Goal: Task Accomplishment & Management: Manage account settings

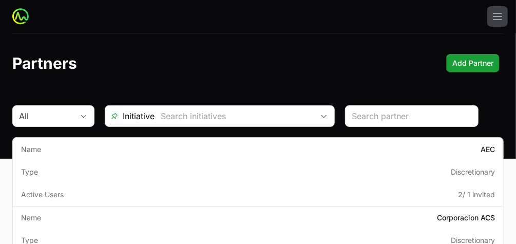
click at [153, 113] on span "Initiative" at bounding box center [129, 116] width 49 height 12
click at [21, 17] on img at bounding box center [20, 16] width 16 height 16
click at [495, 15] on icon "button" at bounding box center [497, 16] width 12 height 12
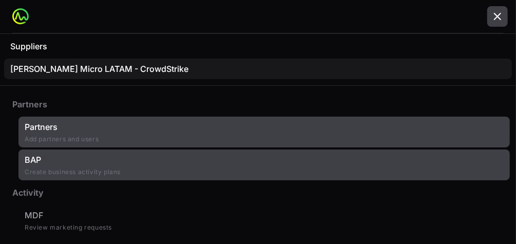
click at [144, 169] on link "BAP Create business activity plans" at bounding box center [263, 164] width 491 height 31
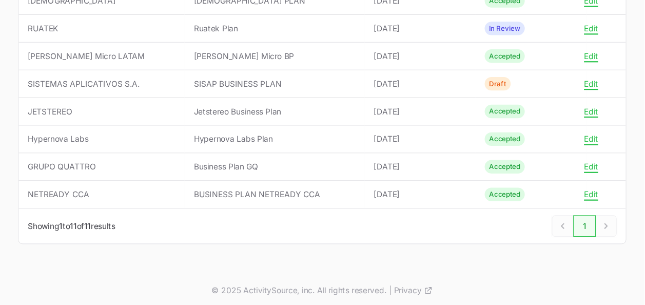
scroll to position [233, 0]
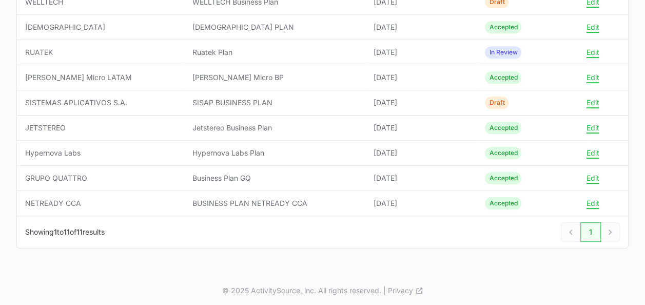
drag, startPoint x: 507, startPoint y: 1, endPoint x: 242, endPoint y: 264, distance: 373.2
click at [242, 243] on div "Select a tab Current Draft Archived Current 11 Draft 2 Archived Template Search…" at bounding box center [322, 66] width 645 height 413
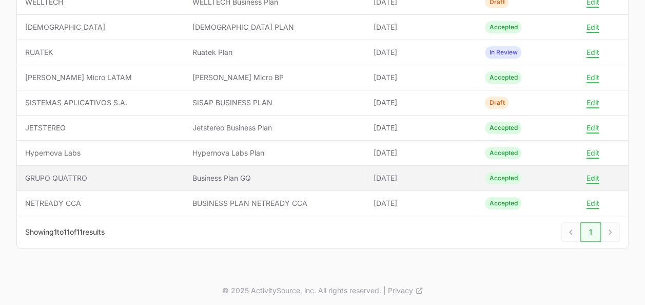
click at [208, 175] on span "Business Plan GQ" at bounding box center [275, 178] width 165 height 10
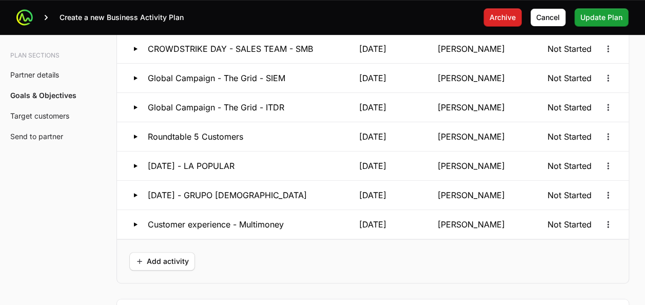
scroll to position [2149, 0]
click at [515, 190] on icon "Open options" at bounding box center [608, 194] width 10 height 10
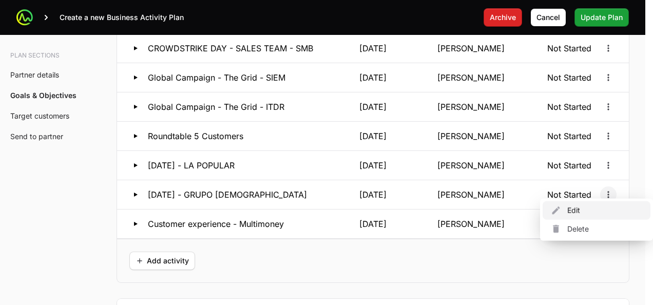
click at [515, 206] on div "Edit" at bounding box center [597, 210] width 108 height 18
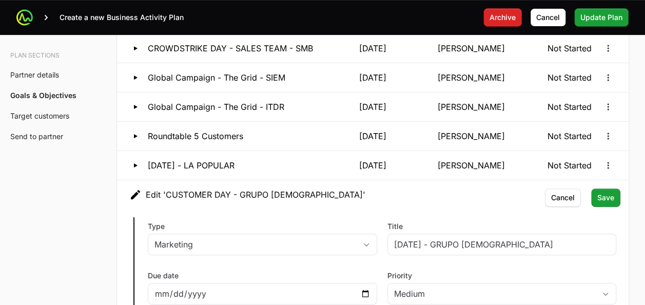
type input "[PERSON_NAME]"
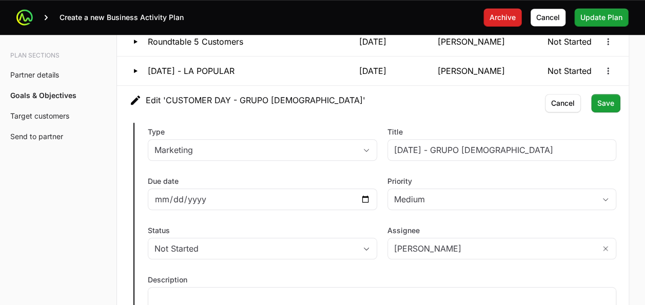
scroll to position [2247, 0]
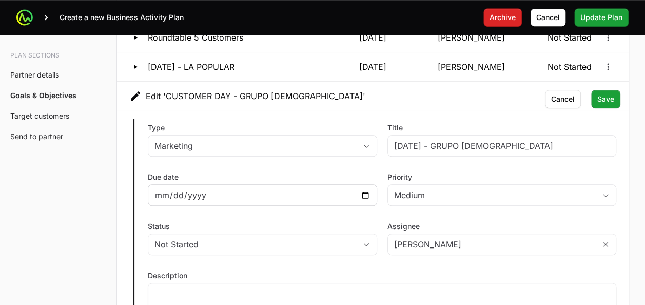
click at [371, 189] on div "2025-11-11" at bounding box center [263, 195] width 230 height 22
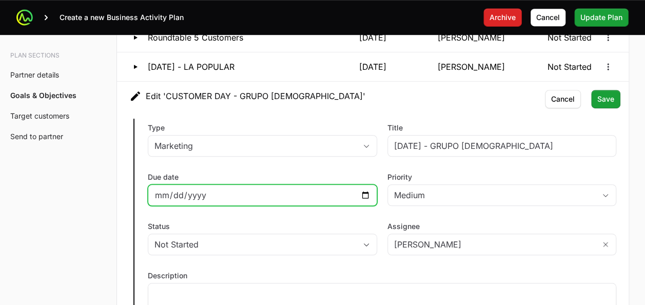
click at [367, 189] on input "2025-11-11" at bounding box center [263, 195] width 216 height 12
type input "2025-08-21"
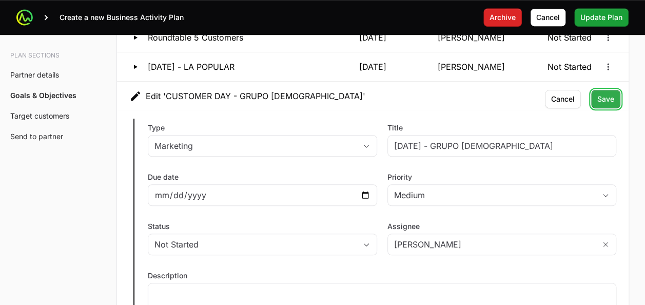
click at [515, 95] on span "Save" at bounding box center [606, 99] width 17 height 12
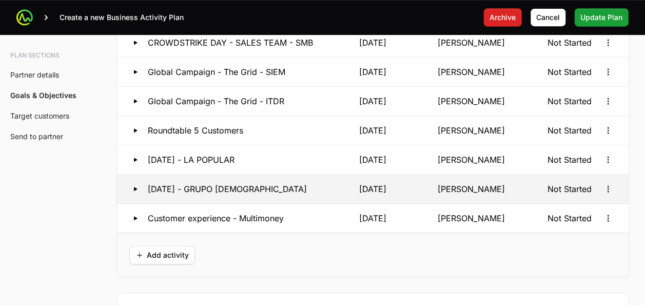
scroll to position [2129, 0]
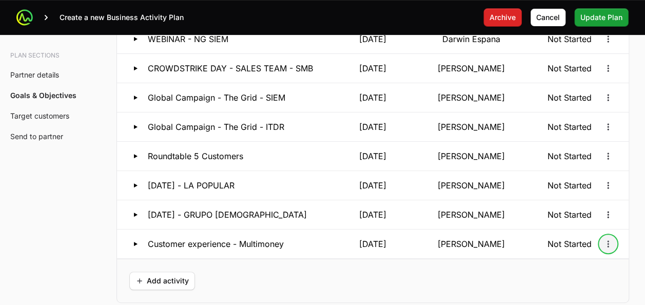
click at [515, 236] on button "Open options" at bounding box center [608, 244] width 16 height 16
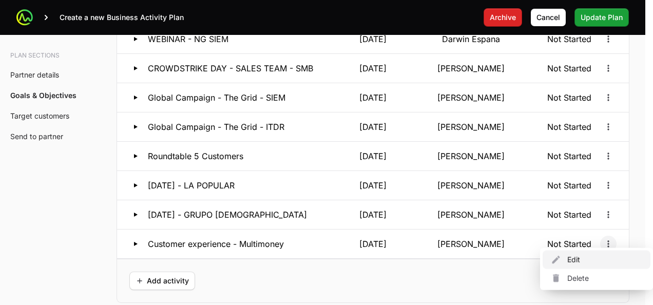
click at [515, 243] on div "Edit" at bounding box center [597, 260] width 108 height 18
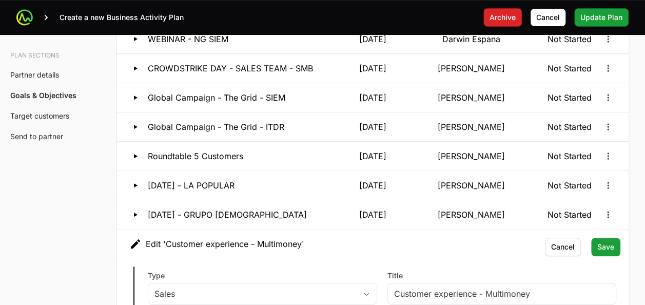
type input "[PERSON_NAME]"
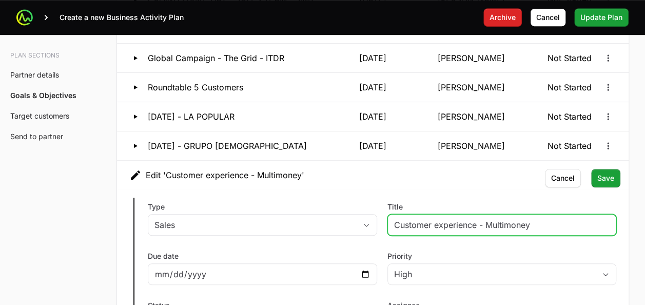
click at [515, 219] on input "Customer experience - Multimoney" at bounding box center [502, 225] width 216 height 12
type input "Customer experience - Multimoney - FAL.CON"
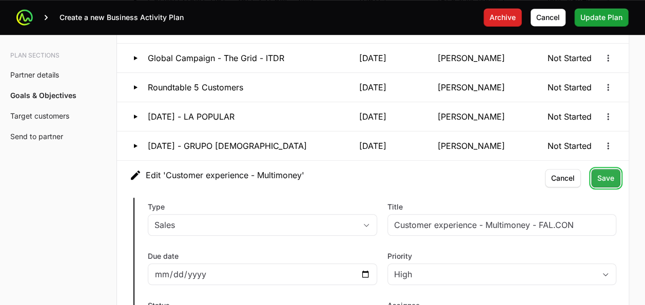
click at [515, 173] on span "Save" at bounding box center [606, 178] width 17 height 12
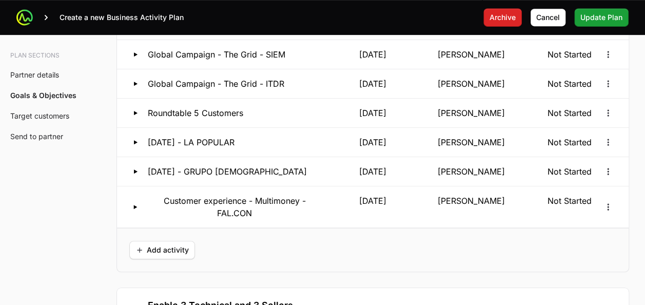
scroll to position [2163, 0]
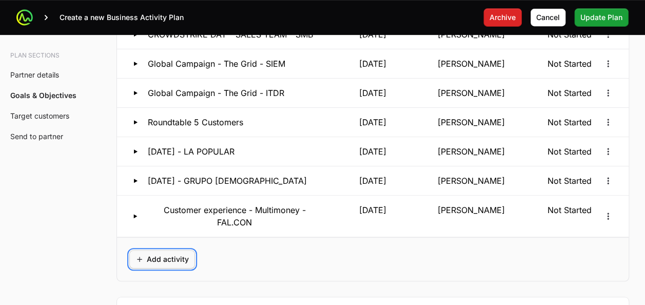
click at [165, 243] on span "Add activity" at bounding box center [162, 259] width 53 height 12
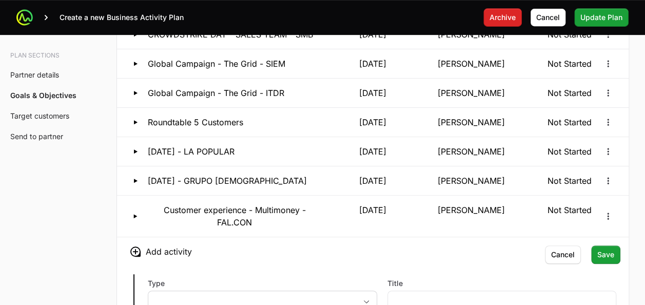
scroll to position [2228, 0]
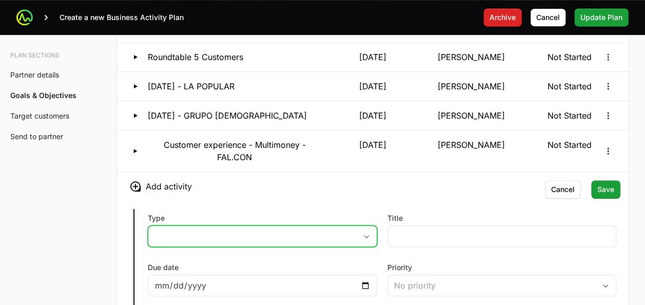
click at [185, 235] on button "placeholder" at bounding box center [262, 236] width 228 height 21
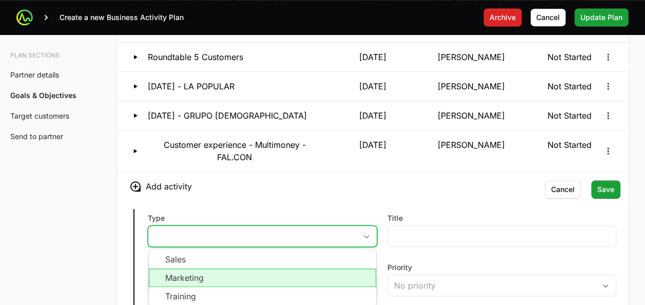
click at [186, 243] on li "Marketing" at bounding box center [262, 278] width 227 height 18
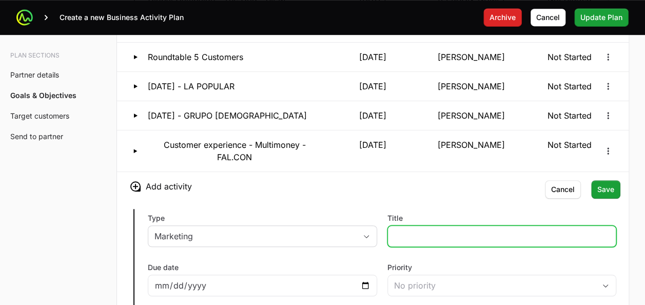
click at [426, 230] on input "Title" at bounding box center [502, 236] width 216 height 12
click at [430, 230] on input "D" at bounding box center [502, 236] width 216 height 12
click at [506, 230] on input "D" at bounding box center [502, 236] width 216 height 12
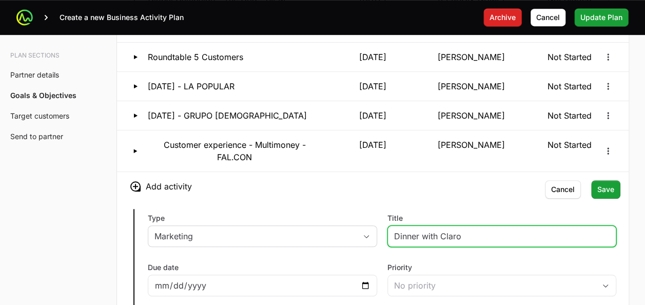
click at [415, 230] on input "Dinner with Claro" at bounding box center [502, 236] width 216 height 12
click at [442, 230] on input "Dinner with Claro" at bounding box center [502, 236] width 216 height 12
type input "C"
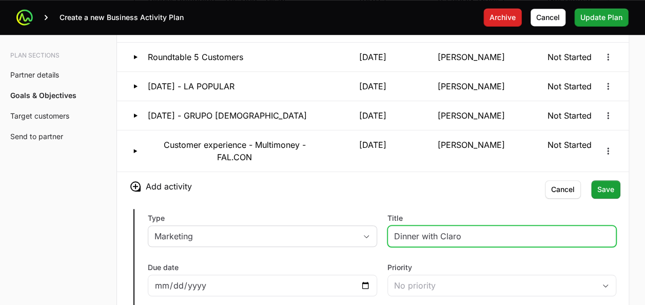
type input "Dinner with Claro"
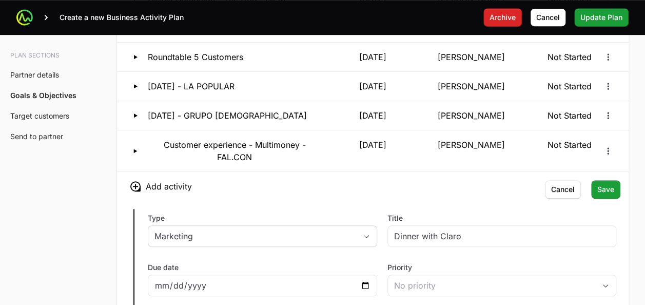
click at [416, 193] on h3 "Add activity" at bounding box center [373, 186] width 512 height 29
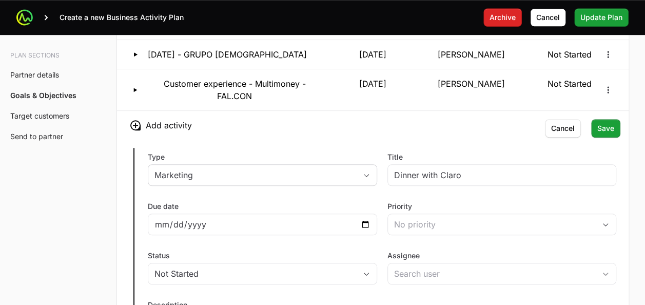
scroll to position [2290, 0]
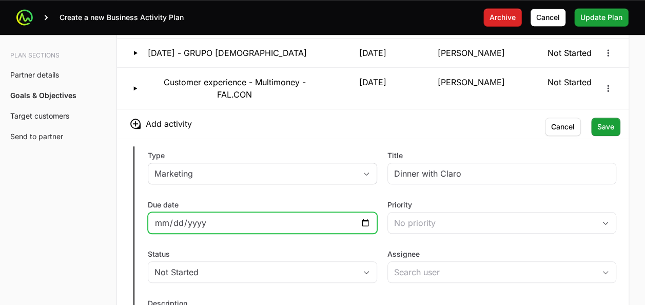
click at [362, 217] on input "Due date" at bounding box center [263, 223] width 216 height 12
type input "2025-09-02"
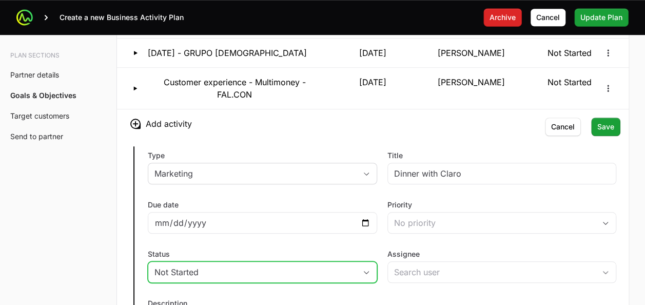
click at [264, 243] on div "Not Started" at bounding box center [256, 272] width 202 height 12
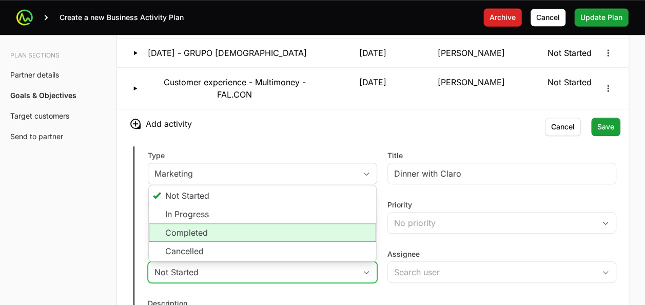
click at [233, 232] on li "Completed" at bounding box center [262, 232] width 227 height 18
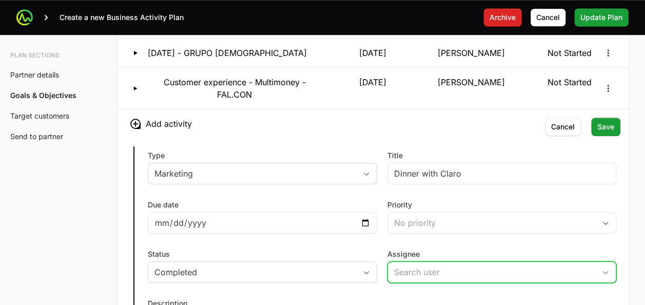
click at [408, 243] on input "Assignee" at bounding box center [492, 272] width 208 height 21
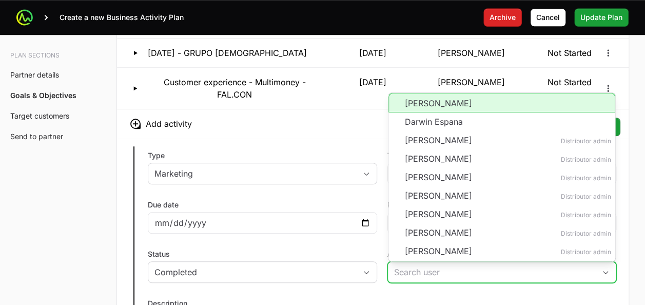
click at [429, 97] on li "[PERSON_NAME]" at bounding box center [502, 103] width 227 height 20
type input "[PERSON_NAME]"
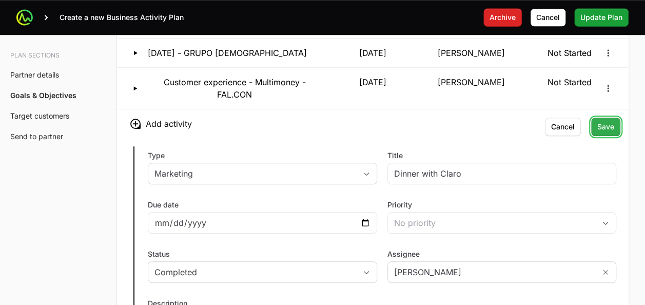
click at [515, 121] on span "Save" at bounding box center [606, 127] width 17 height 12
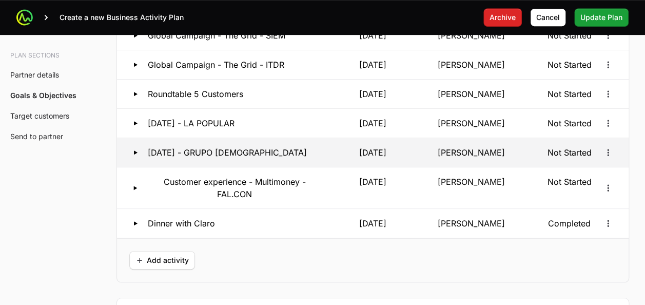
scroll to position [2190, 0]
click at [515, 144] on button "CUSTOMER DAY - GRUPO MONJE 21 Aug 2025 Christian Gimpel Not Started" at bounding box center [373, 153] width 512 height 29
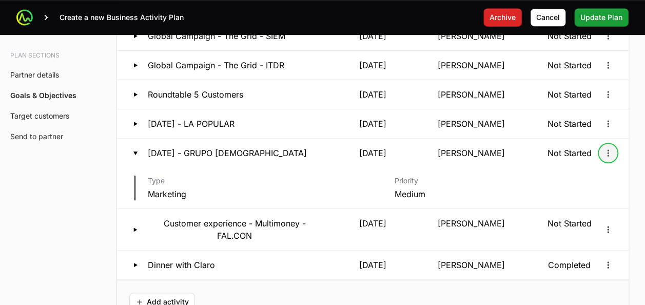
click at [515, 148] on icon "Open options" at bounding box center [608, 153] width 10 height 10
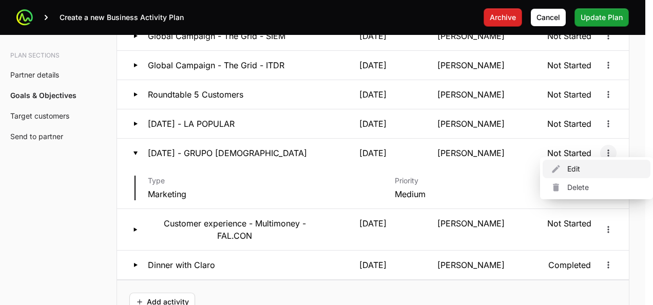
click at [515, 167] on div "Edit" at bounding box center [597, 169] width 108 height 18
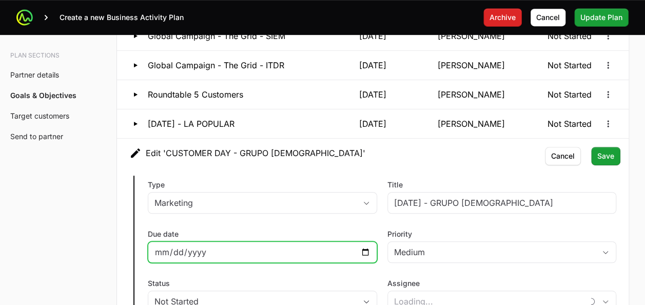
click at [278, 243] on input "2025-08-21" at bounding box center [263, 252] width 216 height 12
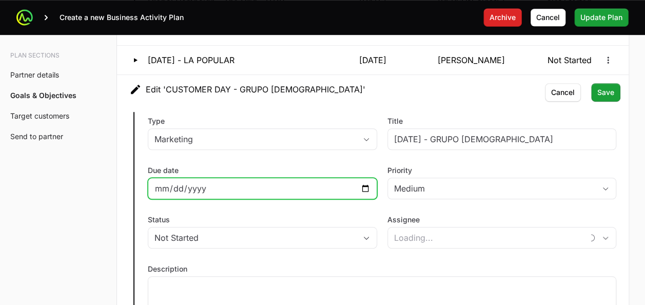
type input "[PERSON_NAME]"
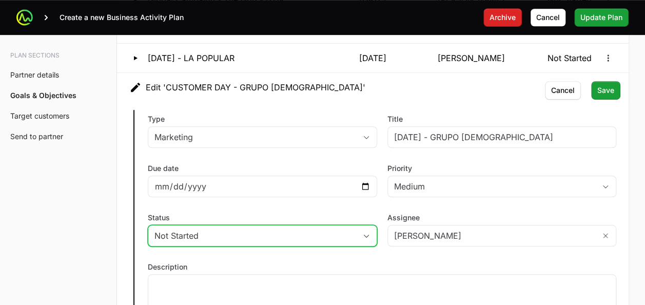
click at [308, 232] on div "Not Started" at bounding box center [256, 236] width 202 height 12
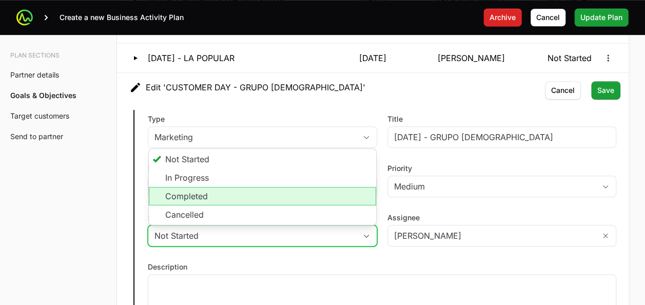
click at [246, 187] on li "Completed" at bounding box center [262, 196] width 227 height 18
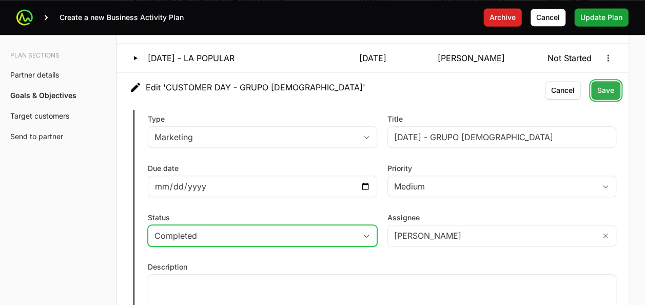
click at [515, 84] on span "Save" at bounding box center [606, 90] width 17 height 12
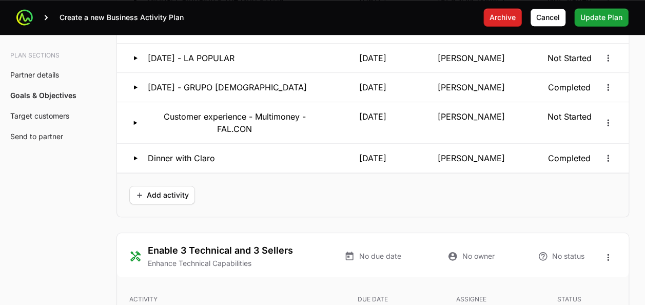
click at [422, 191] on div "Add activity" at bounding box center [373, 195] width 512 height 44
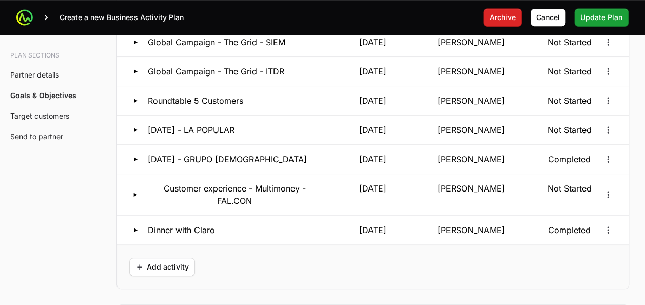
scroll to position [2183, 0]
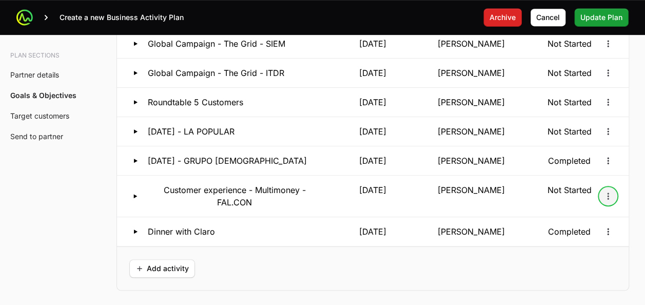
click at [515, 188] on button "Open options" at bounding box center [608, 196] width 16 height 16
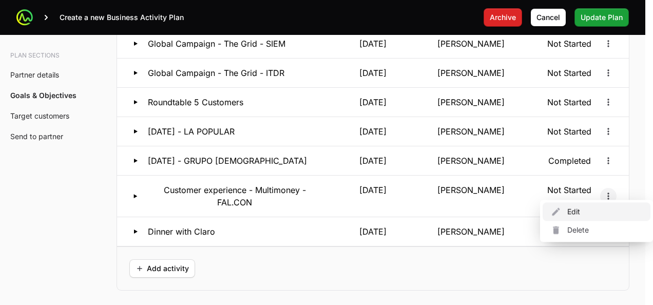
click at [515, 207] on div "Edit" at bounding box center [597, 211] width 108 height 18
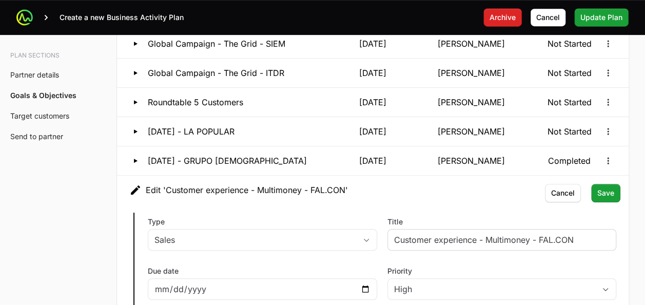
type input "[PERSON_NAME]"
click at [515, 187] on span "Save" at bounding box center [606, 193] width 17 height 12
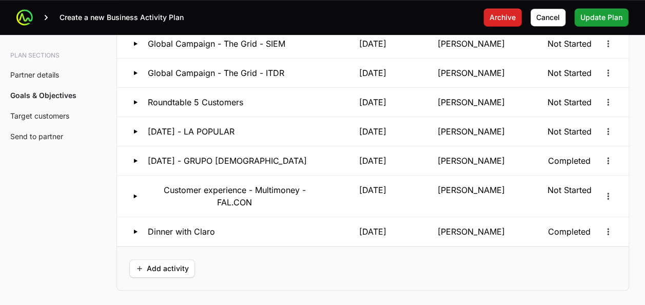
click at [301, 243] on div "Add activity" at bounding box center [373, 268] width 512 height 44
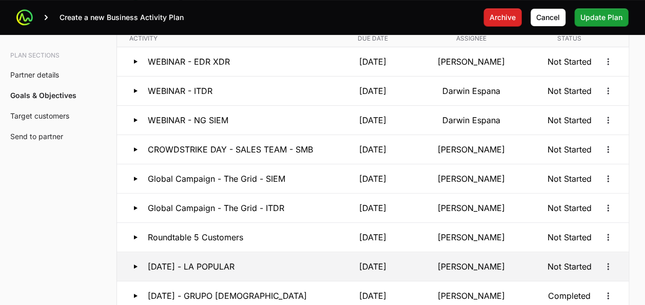
scroll to position [2004, 0]
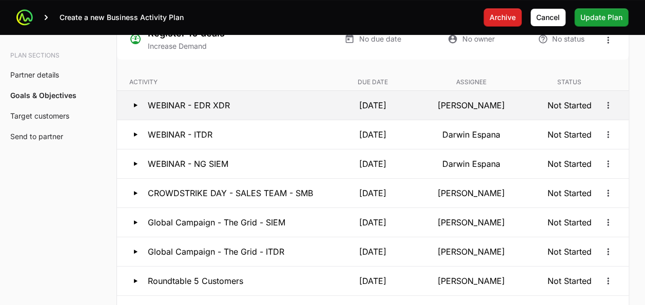
drag, startPoint x: 148, startPoint y: 100, endPoint x: 353, endPoint y: 103, distance: 204.9
click at [353, 103] on div "WEBINAR - EDR XDR 10 Sep 2025 Christian Gimpel Not Started" at bounding box center [372, 105] width 487 height 12
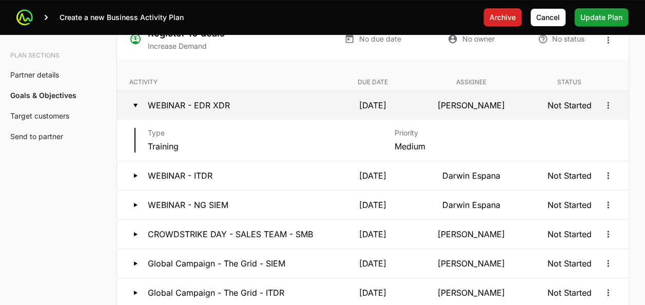
click at [381, 102] on p "10 Sep 2025" at bounding box center [373, 105] width 94 height 12
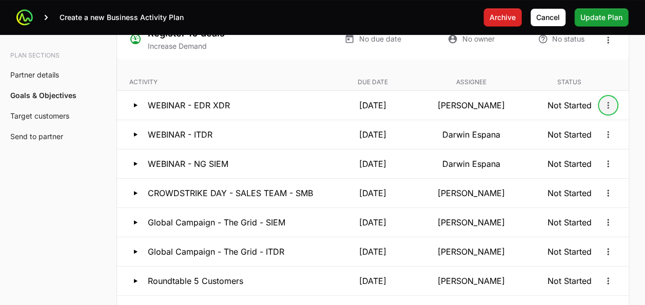
click at [515, 101] on icon "Open options" at bounding box center [608, 105] width 10 height 10
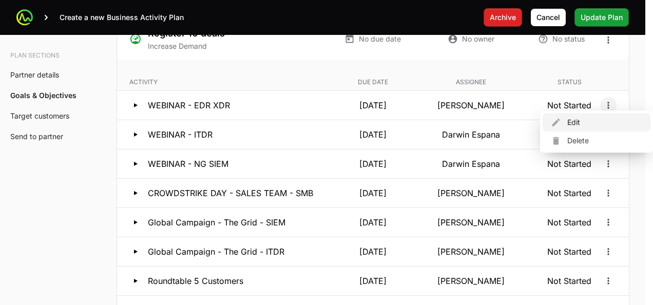
click at [515, 121] on div "Edit" at bounding box center [597, 122] width 108 height 18
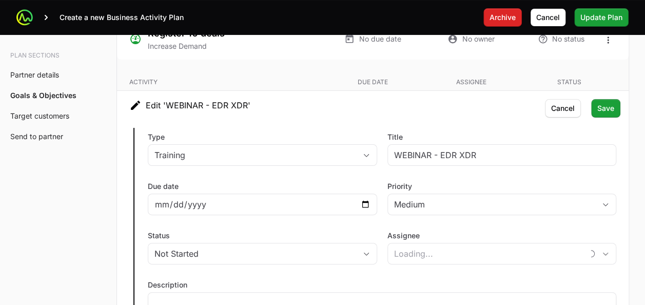
type input "[PERSON_NAME]"
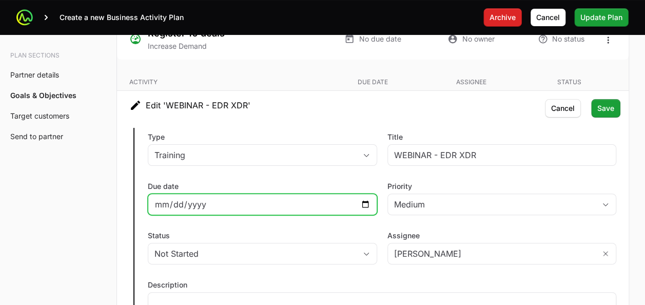
click at [364, 202] on input "2025-09-10" at bounding box center [263, 204] width 216 height 12
type input "2025-09-12"
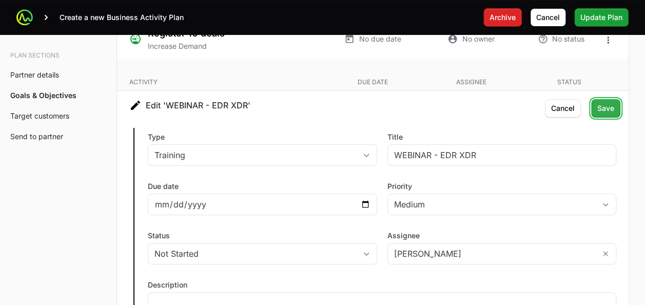
click at [515, 104] on span "Save" at bounding box center [606, 108] width 17 height 12
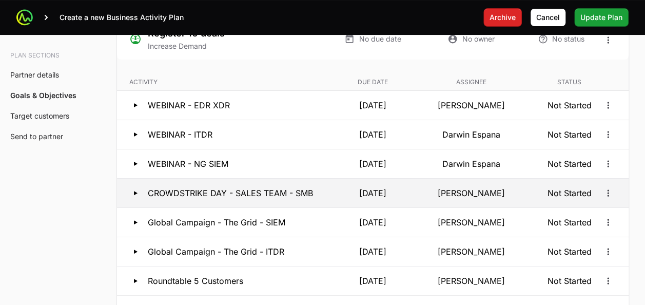
scroll to position [2030, 0]
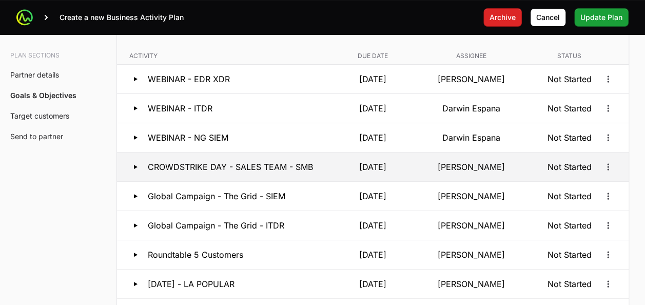
click at [515, 158] on button "CROWDSTRIKE DAY - SALES TEAM - SMB 20 Oct 2025 Christian Gimpel Not Started" at bounding box center [373, 166] width 512 height 29
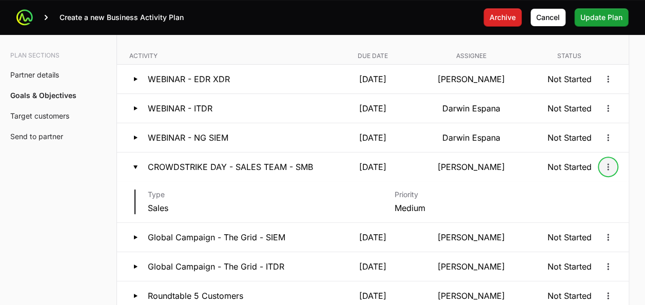
click at [515, 162] on icon "Open options" at bounding box center [608, 167] width 10 height 10
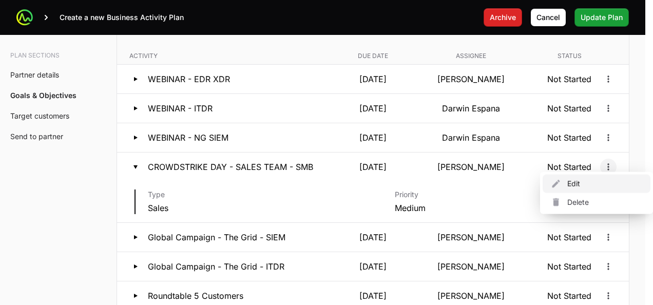
click at [515, 182] on div "Edit" at bounding box center [597, 184] width 108 height 18
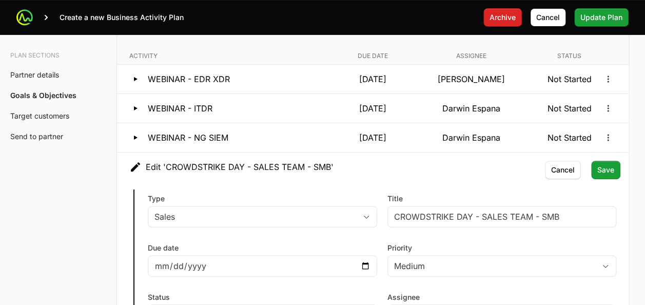
type input "[PERSON_NAME]"
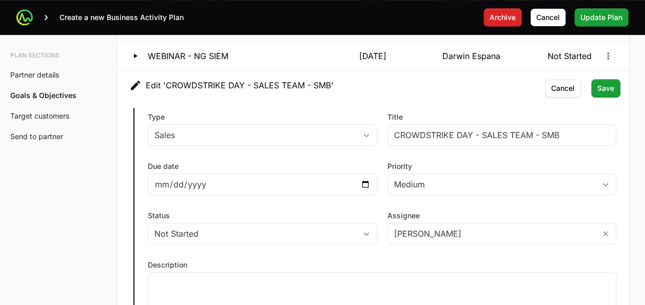
scroll to position [2117, 0]
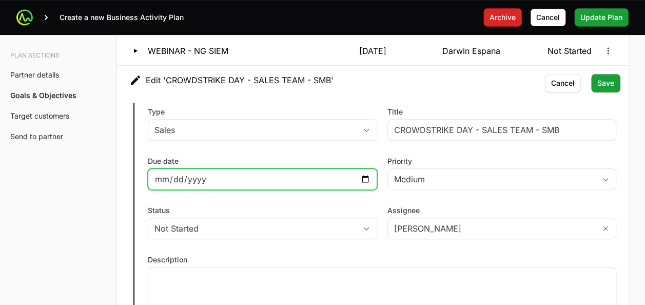
click at [367, 173] on input "2025-10-20" at bounding box center [263, 179] width 216 height 12
type input "2025-10-02"
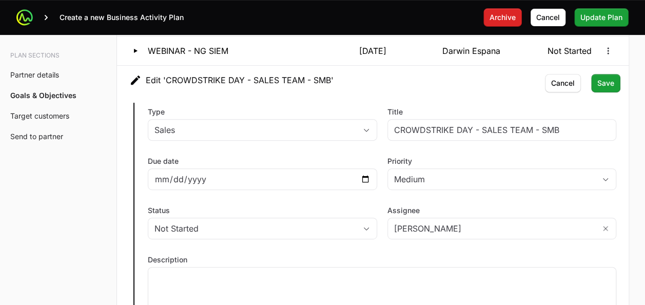
click at [289, 156] on div "Due date 2025-10-02" at bounding box center [263, 173] width 230 height 34
click at [515, 77] on span "Save" at bounding box center [606, 83] width 17 height 12
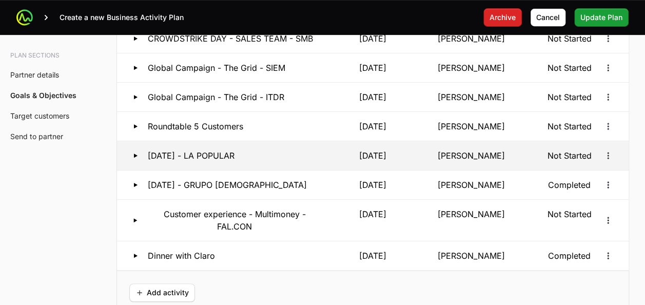
scroll to position [2158, 0]
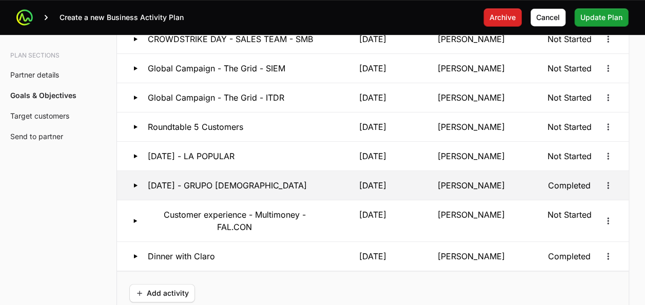
click at [261, 187] on button "CUSTOMER DAY - GRUPO MONJE 21 Aug 2025 Christian Gimpel Completed" at bounding box center [373, 185] width 512 height 29
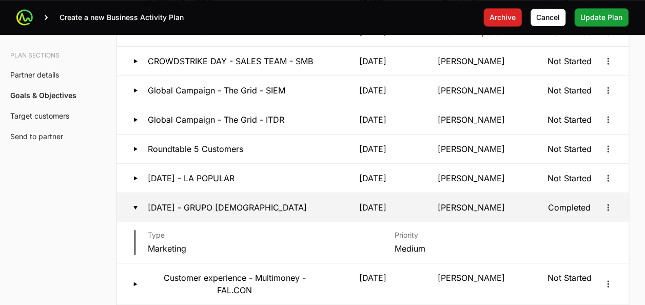
scroll to position [2136, 0]
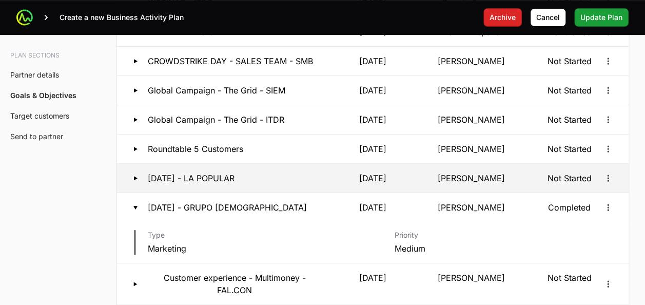
click at [234, 172] on p "CUSTOMER DAY - LA POPULAR" at bounding box center [191, 178] width 87 height 12
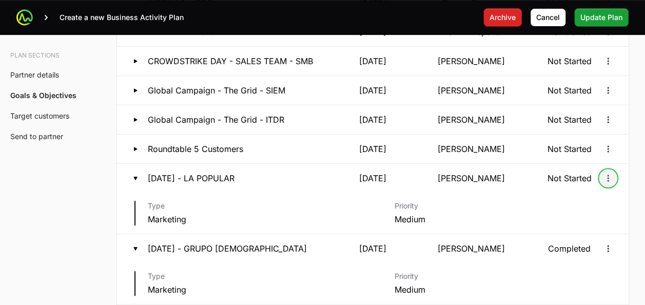
click at [515, 175] on icon "Open options" at bounding box center [608, 178] width 10 height 10
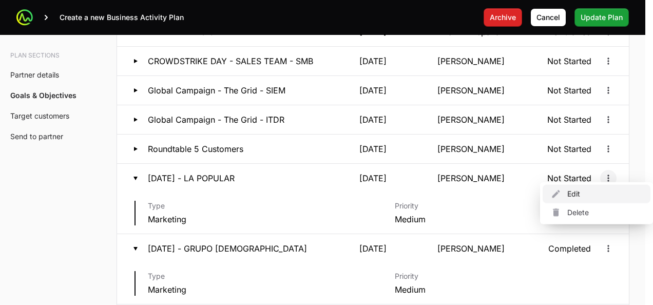
click at [515, 189] on div "Edit" at bounding box center [597, 194] width 108 height 18
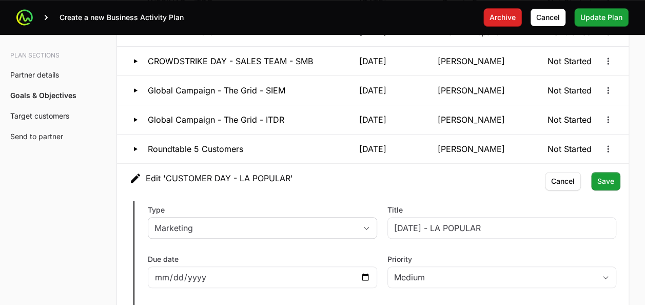
type input "[PERSON_NAME]"
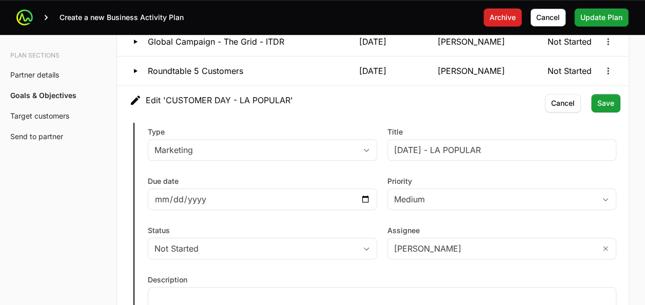
scroll to position [2217, 0]
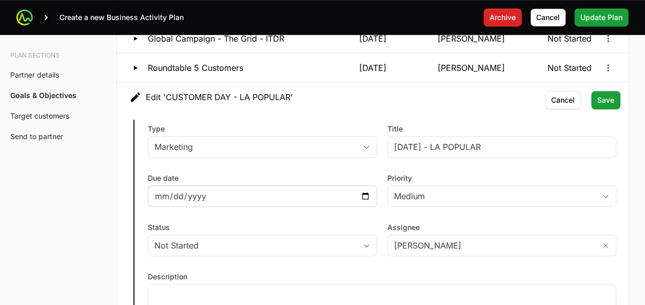
click at [369, 195] on div "2025-10-01" at bounding box center [263, 196] width 230 height 22
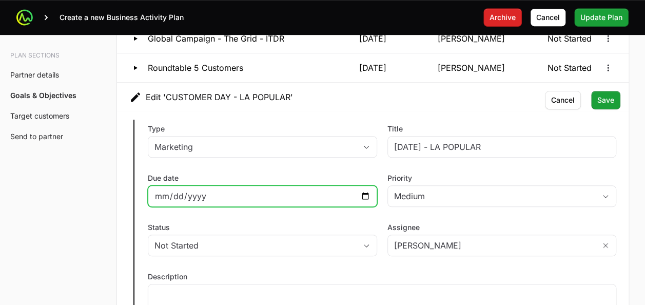
click at [367, 192] on input "2025-10-01" at bounding box center [263, 196] width 216 height 12
type input "2025-09-17"
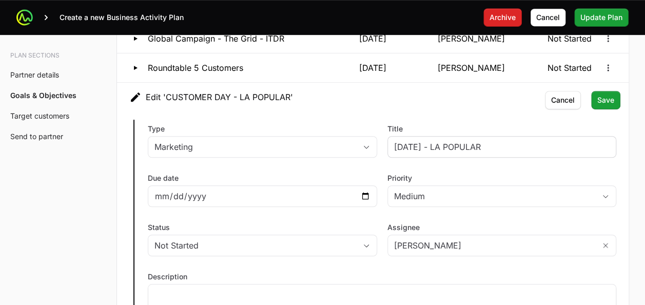
click at [515, 146] on div "CUSTOMER DAY - LA POPULAR" at bounding box center [503, 147] width 230 height 22
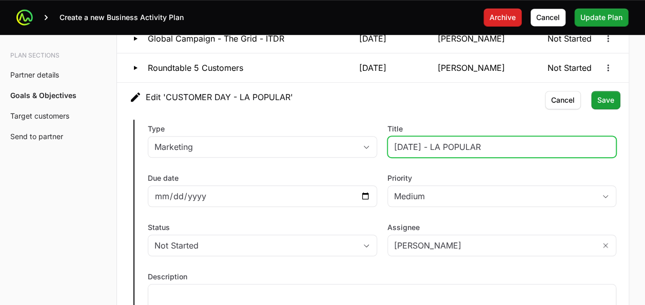
click at [515, 141] on input "CUSTOMER DAY - LA POPULAR" at bounding box center [502, 147] width 216 height 12
type input "CUSTOMER DAY - LA POPULAR - Fal.con"
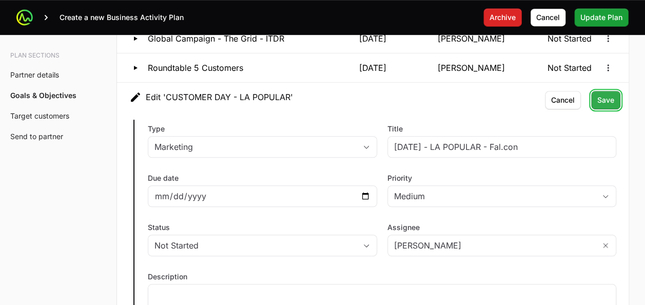
click at [515, 95] on span "Save" at bounding box center [606, 100] width 17 height 12
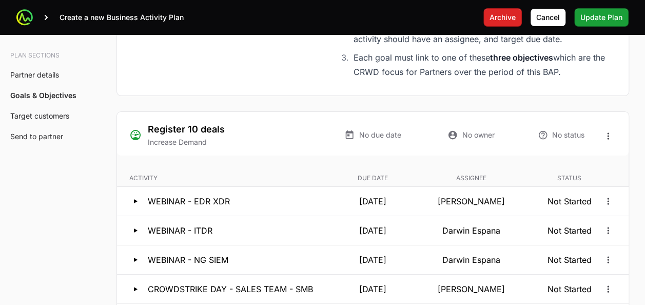
scroll to position [1924, 0]
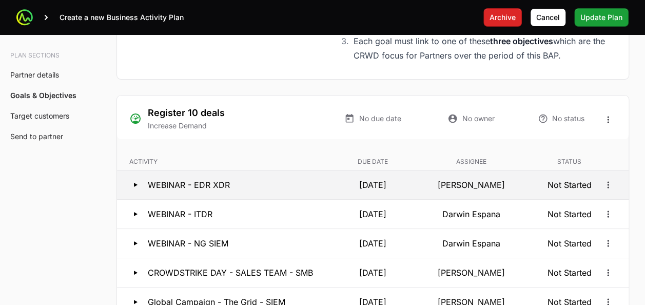
click at [366, 184] on p "12 Sep 2025" at bounding box center [373, 185] width 94 height 12
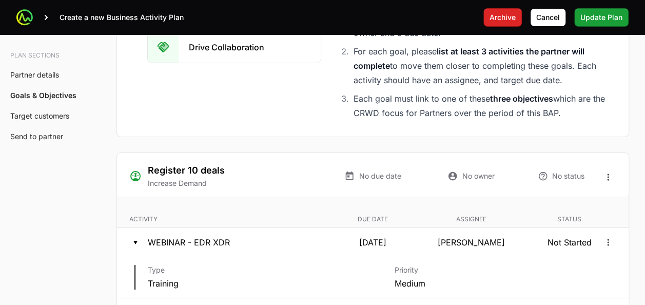
scroll to position [1932, 0]
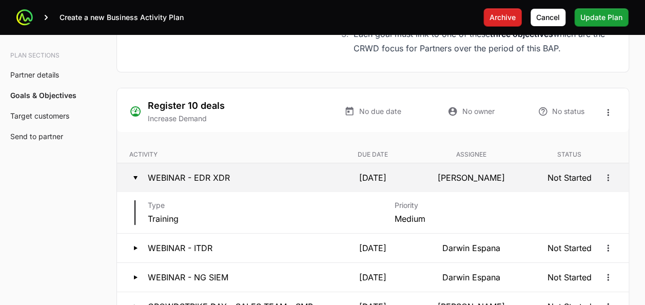
click at [260, 173] on div "WEBINAR - EDR XDR" at bounding box center [225, 177] width 193 height 12
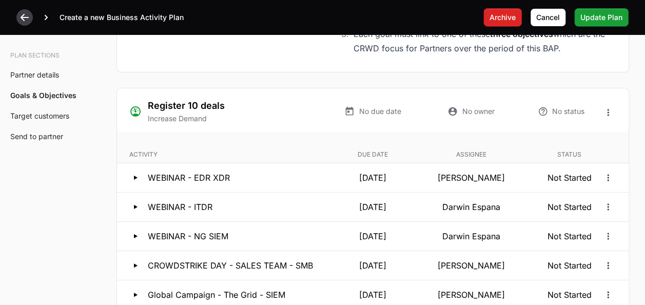
click at [24, 20] on icon at bounding box center [25, 17] width 8 height 7
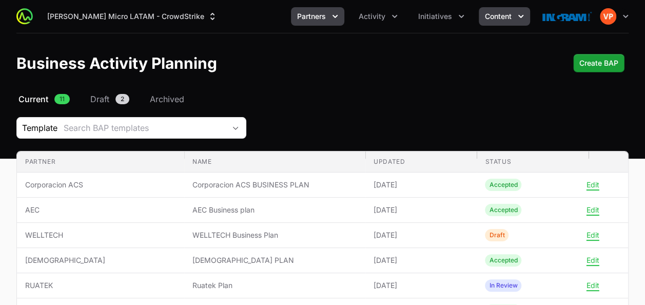
click at [497, 18] on span "Content" at bounding box center [498, 16] width 27 height 10
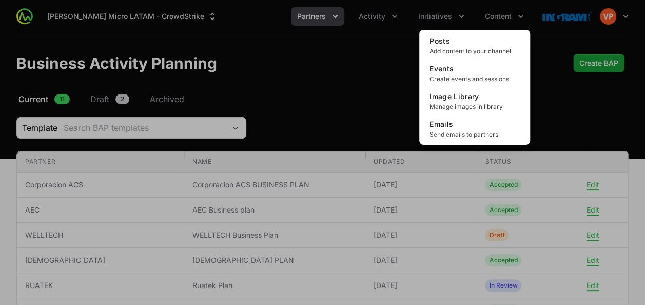
click at [278, 129] on div "Content menu" at bounding box center [322, 152] width 645 height 305
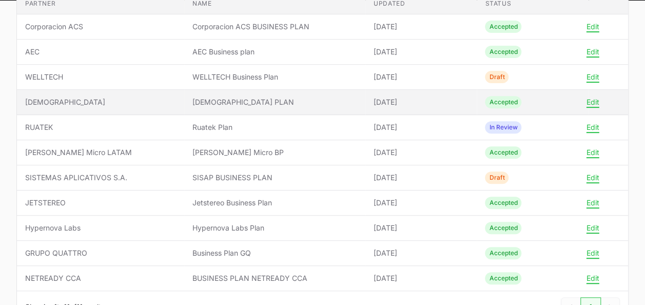
scroll to position [188, 0]
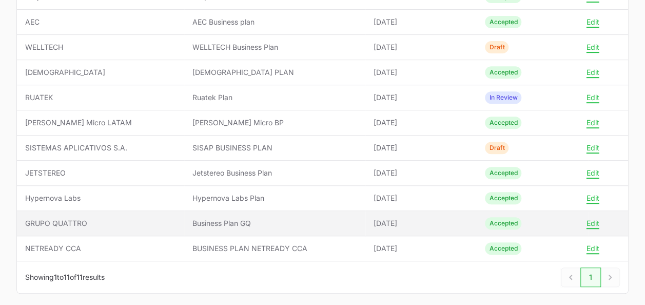
click at [249, 219] on span "Business Plan GQ" at bounding box center [275, 223] width 165 height 10
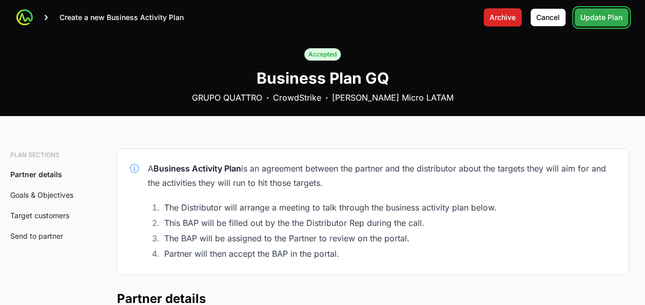
click at [515, 12] on span "Update Plan" at bounding box center [602, 17] width 42 height 12
click at [515, 17] on span "Update Plan" at bounding box center [602, 17] width 42 height 12
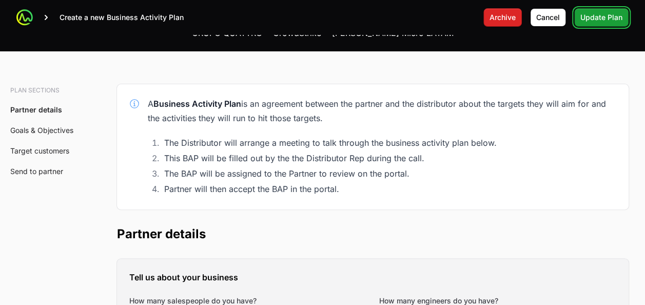
scroll to position [67, 0]
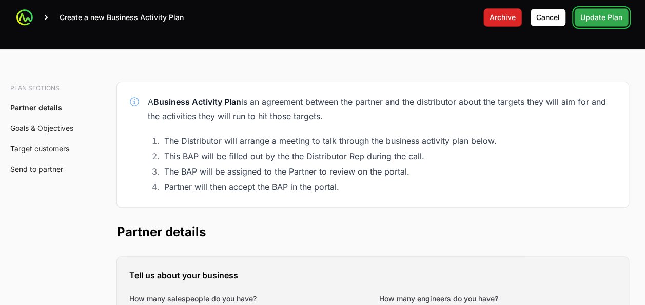
click at [515, 15] on span "Update Plan" at bounding box center [602, 17] width 42 height 12
click at [515, 14] on span "Update Plan" at bounding box center [602, 17] width 42 height 12
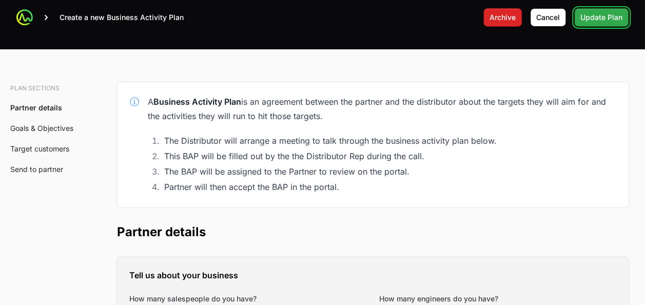
click at [515, 14] on span "Update Plan" at bounding box center [602, 17] width 42 height 12
click at [27, 14] on icon at bounding box center [25, 17] width 10 height 10
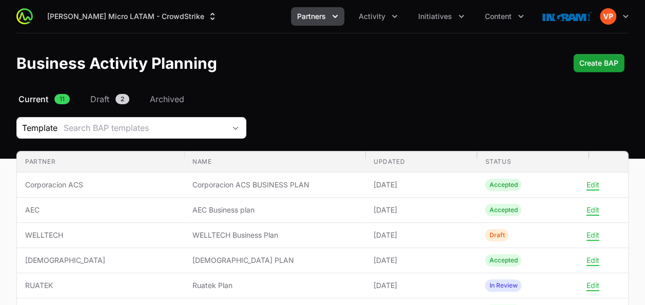
click at [333, 21] on icon "Partners menu" at bounding box center [335, 16] width 10 height 10
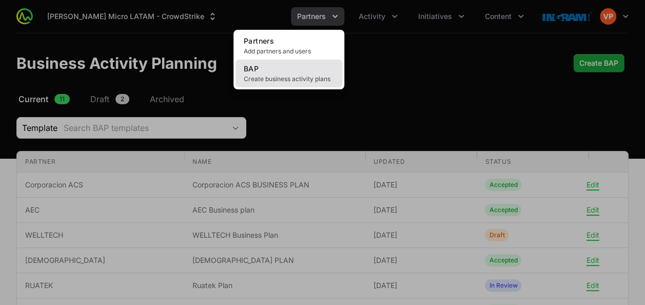
click at [279, 82] on span "Create business activity plans" at bounding box center [289, 79] width 90 height 8
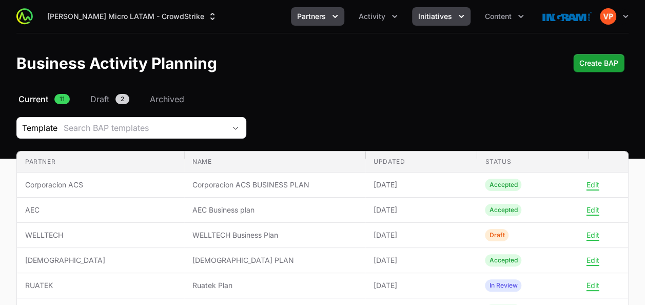
click at [438, 22] on button "Initiatives" at bounding box center [441, 16] width 59 height 18
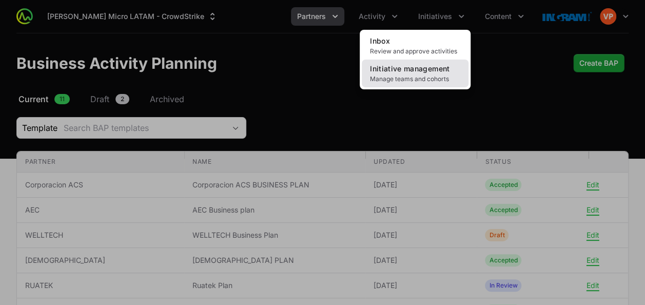
click at [399, 71] on span "Initiative management" at bounding box center [410, 68] width 80 height 9
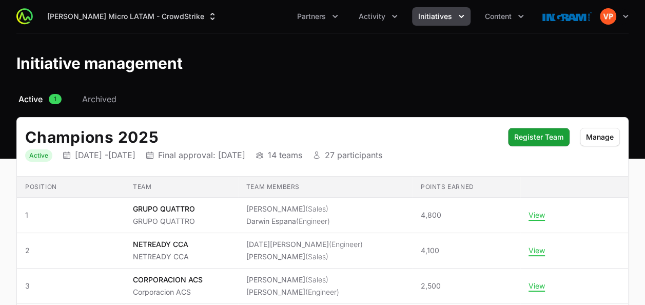
scroll to position [78, 0]
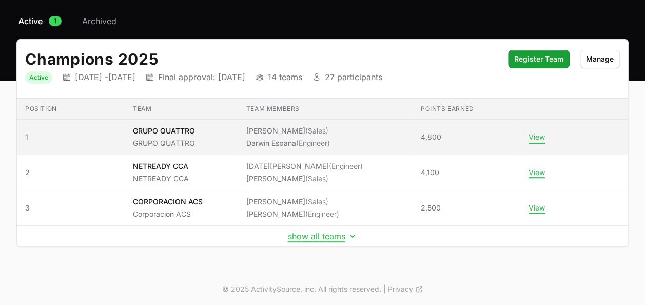
click at [515, 132] on button "View" at bounding box center [537, 136] width 16 height 9
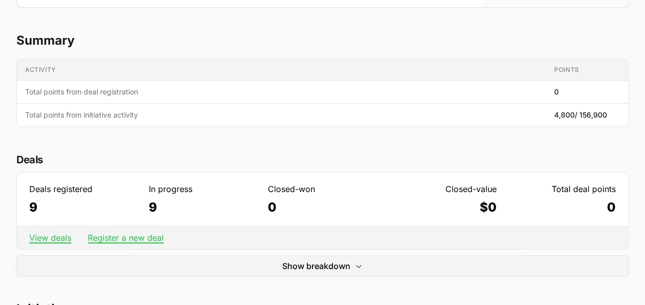
scroll to position [196, 0]
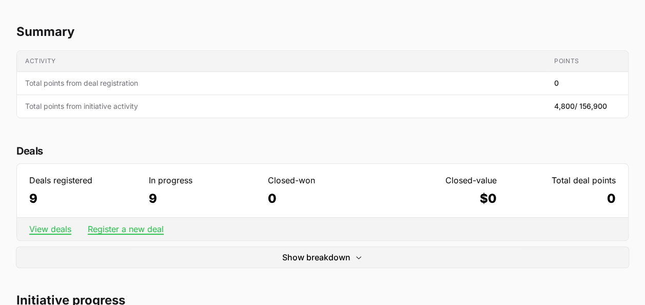
click at [308, 162] on div "Deals Deals registered 9 In progress 9 Closed-won 0 Closed-value $0 Total deal …" at bounding box center [322, 205] width 613 height 125
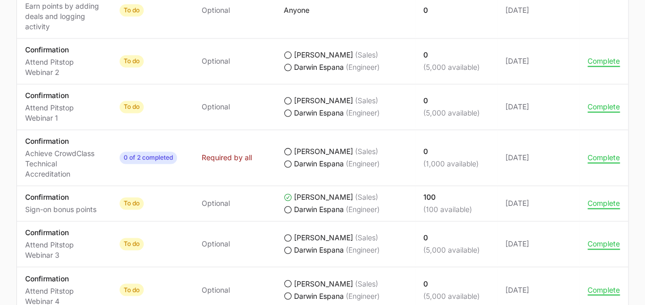
scroll to position [691, 0]
click at [515, 202] on button "Complete" at bounding box center [604, 203] width 32 height 9
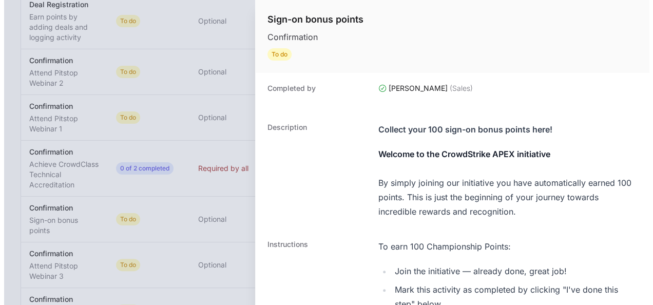
scroll to position [680, 0]
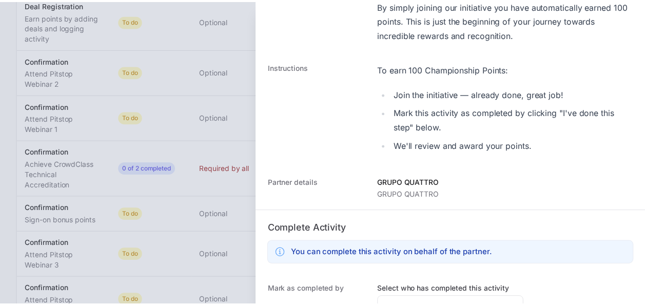
scroll to position [189, 0]
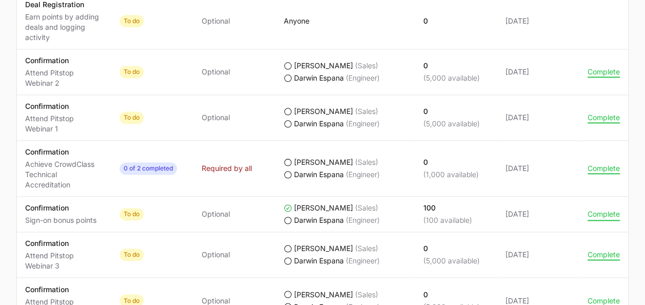
click at [515, 211] on button "Complete" at bounding box center [604, 213] width 32 height 9
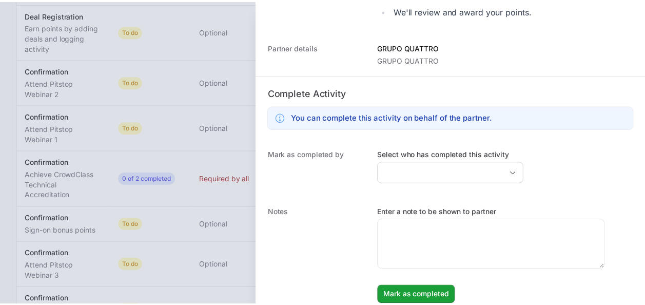
scroll to position [313, 0]
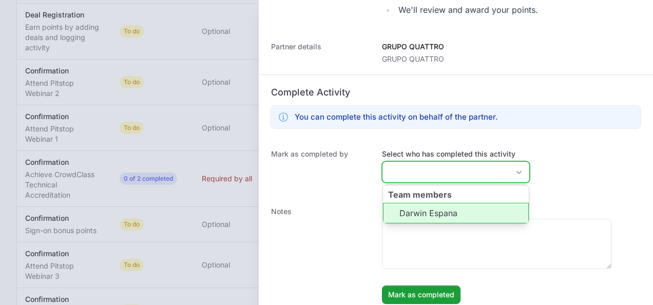
click at [419, 175] on input "Select who has completed this activity" at bounding box center [446, 172] width 126 height 21
click at [411, 213] on li "Darwin Espana" at bounding box center [456, 213] width 146 height 21
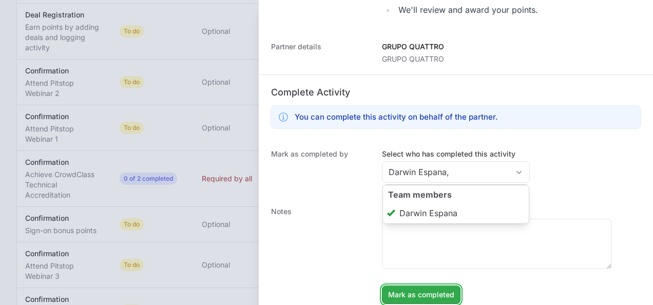
type input "Darwin Espana"
click at [409, 243] on span "Mark as completed" at bounding box center [421, 295] width 66 height 12
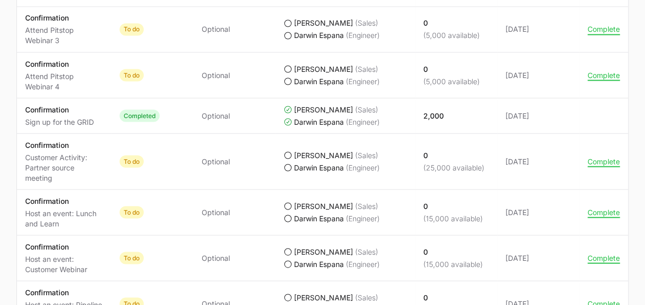
scroll to position [913, 0]
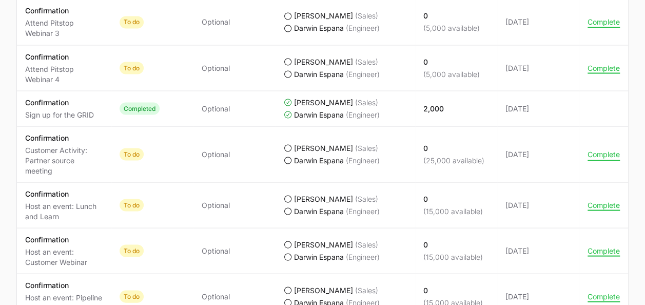
click at [515, 153] on button "Complete" at bounding box center [604, 153] width 32 height 9
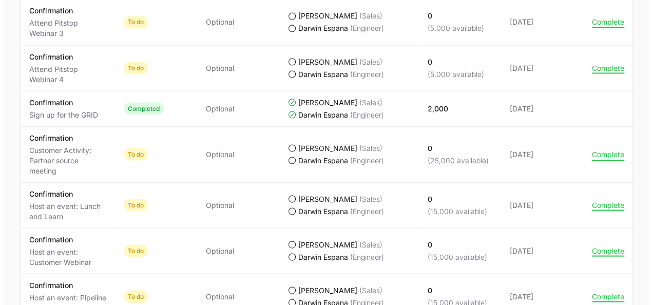
scroll to position [872, 0]
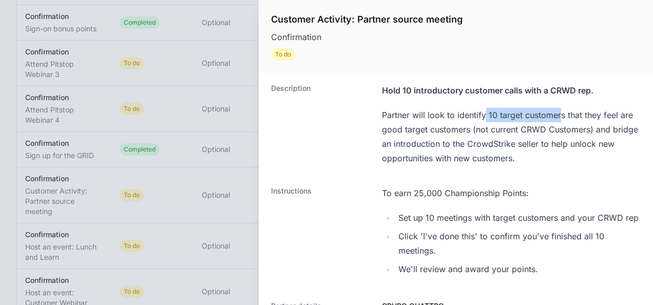
drag, startPoint x: 485, startPoint y: 110, endPoint x: 562, endPoint y: 111, distance: 77.0
click at [515, 111] on div "Partner will look to identify 10 target customers that they feel are good targe…" at bounding box center [511, 137] width 259 height 58
click at [426, 187] on div "To earn 25,000 Championship Points:" at bounding box center [511, 193] width 259 height 14
drag, startPoint x: 426, startPoint y: 187, endPoint x: 435, endPoint y: 221, distance: 34.6
click at [435, 221] on li "Set up 10 meetings with target customers and your CRWD rep" at bounding box center [517, 218] width 245 height 14
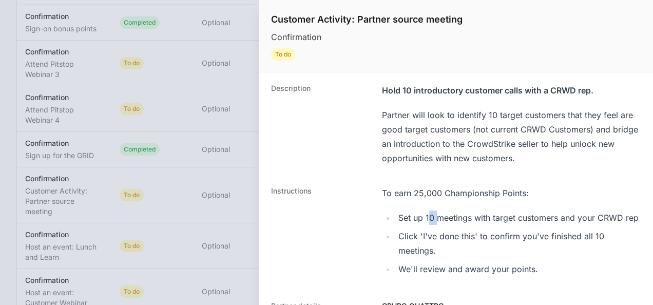
drag, startPoint x: 438, startPoint y: 217, endPoint x: 427, endPoint y: 219, distance: 11.6
click at [427, 219] on li "Set up 10 meetings with target customers and your CRWD rep" at bounding box center [517, 218] width 245 height 14
drag, startPoint x: 427, startPoint y: 219, endPoint x: 435, endPoint y: 220, distance: 8.2
click at [435, 220] on li "Set up 10 meetings with target customers and your CRWD rep" at bounding box center [517, 218] width 245 height 14
drag, startPoint x: 435, startPoint y: 220, endPoint x: 380, endPoint y: 117, distance: 116.7
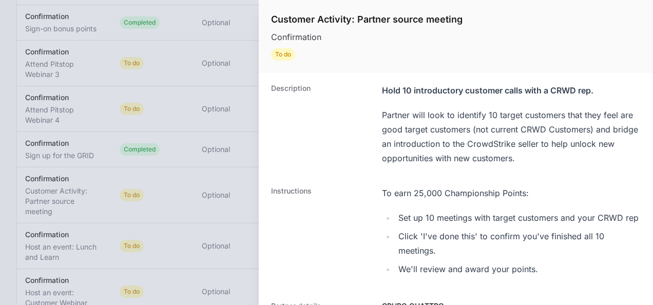
click at [380, 117] on div "Description Hold 10 introductory customer calls with a CRWD rep. Partner will l…" at bounding box center [456, 124] width 394 height 103
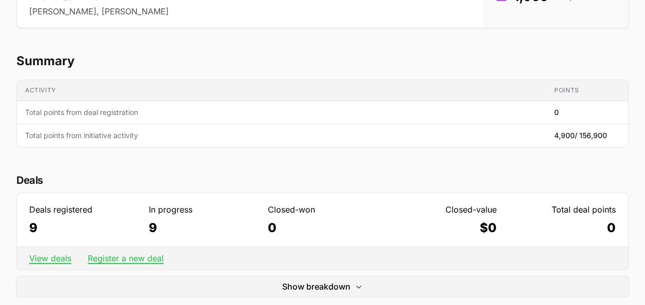
scroll to position [201, 0]
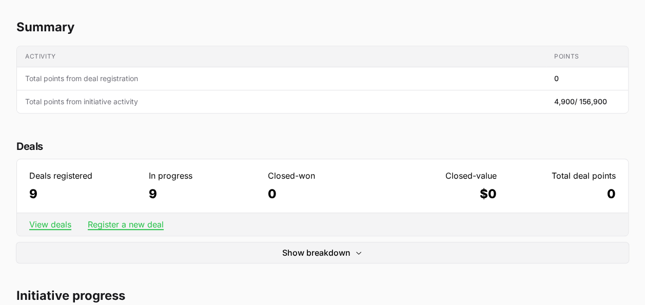
click at [46, 193] on dd "9" at bounding box center [83, 194] width 109 height 16
click at [58, 221] on link "View deals" at bounding box center [50, 224] width 42 height 10
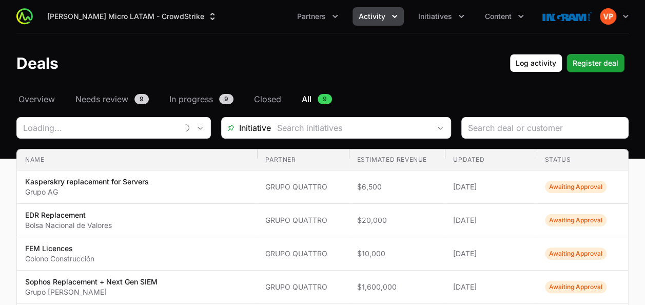
type input "GRUPO QUATTRO"
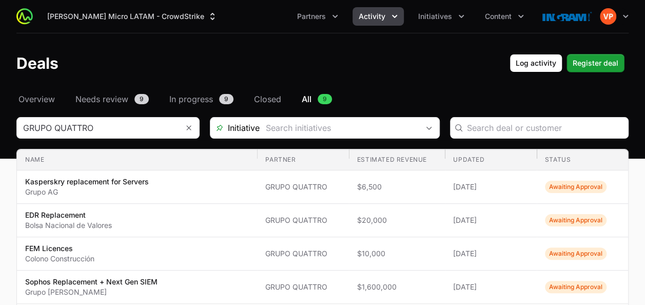
click at [388, 21] on button "Activity" at bounding box center [378, 16] width 51 height 18
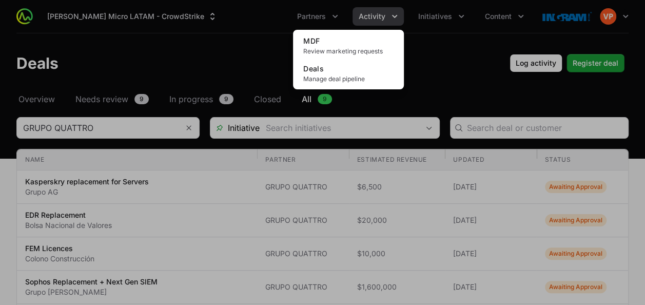
click at [462, 16] on div "Activity menu" at bounding box center [322, 152] width 645 height 305
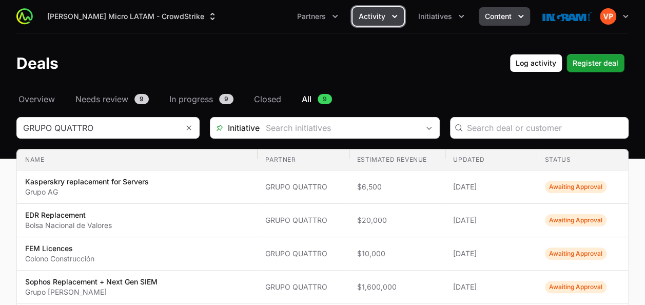
click at [484, 18] on button "Content" at bounding box center [504, 16] width 51 height 18
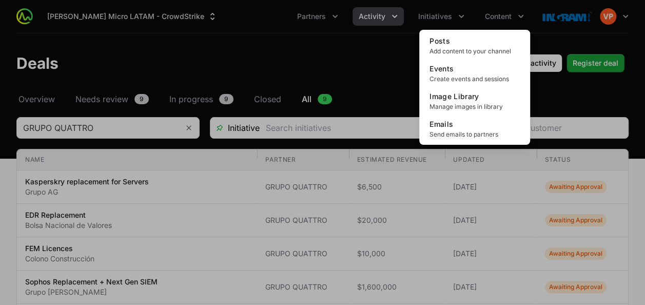
click at [447, 18] on div "Content menu" at bounding box center [322, 152] width 645 height 305
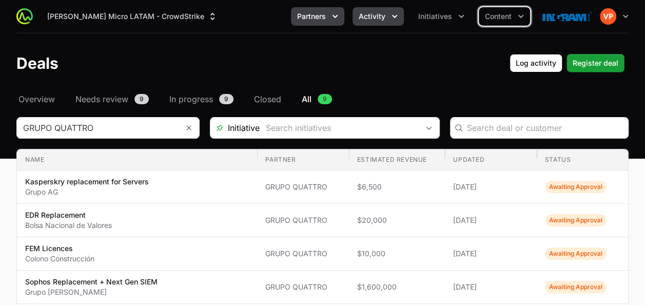
click at [315, 15] on span "Partners" at bounding box center [311, 16] width 29 height 10
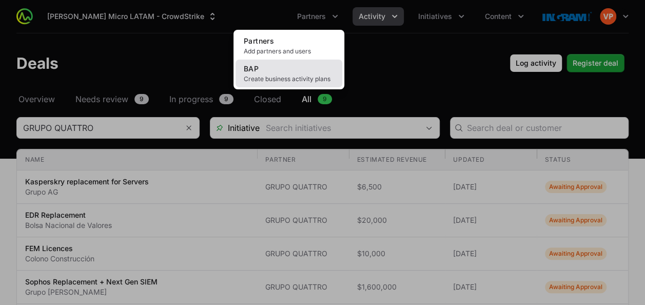
click at [264, 73] on link "BAP Create business activity plans" at bounding box center [289, 74] width 107 height 28
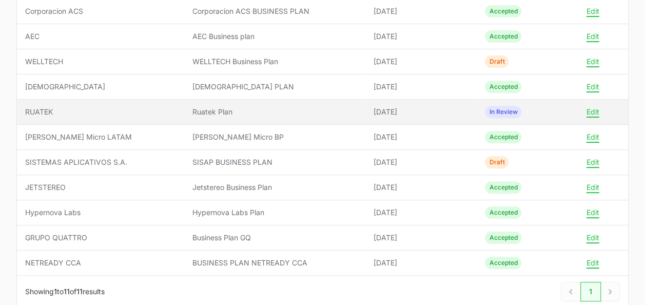
scroll to position [194, 0]
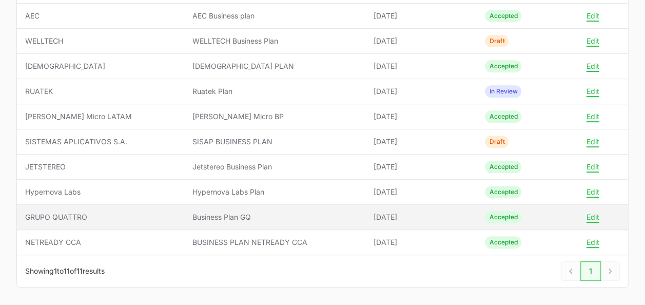
click at [226, 220] on td "Name Business Plan GQ" at bounding box center [274, 217] width 181 height 25
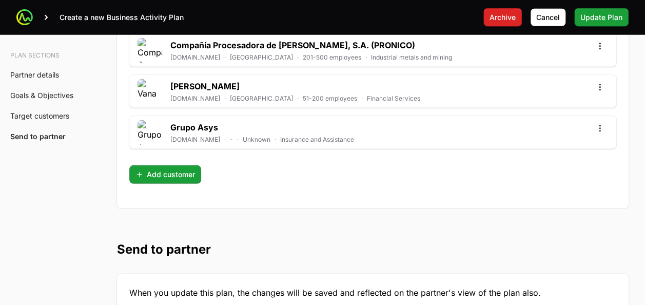
scroll to position [3357, 0]
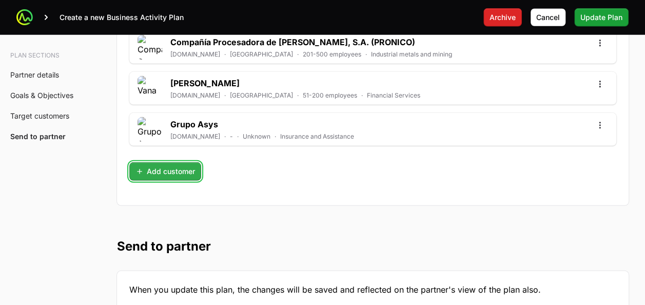
click at [158, 165] on span "Add customer" at bounding box center [166, 171] width 60 height 12
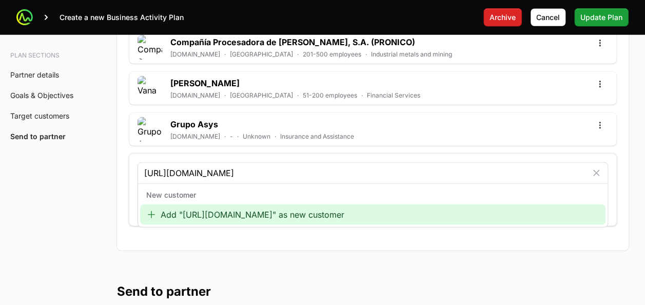
type input "https://www.somosgrupoag.com/"
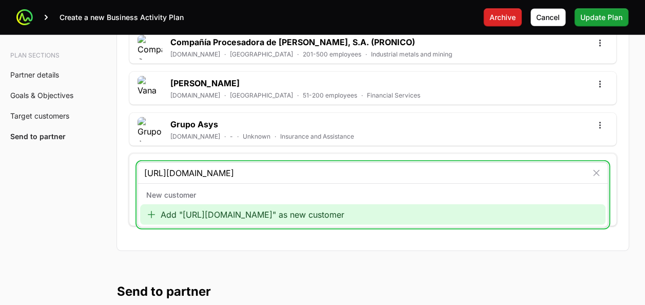
click at [211, 204] on div "Add "https://www.somosgrupoag.com/" as new customer" at bounding box center [373, 214] width 466 height 21
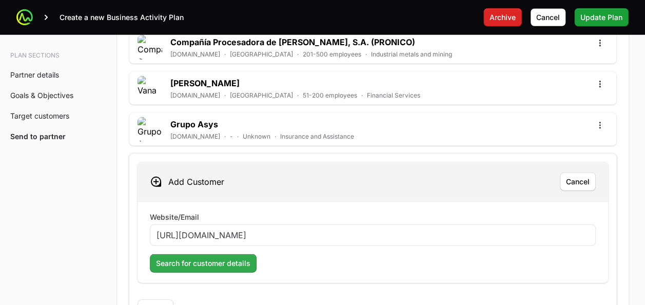
type input "https://www.somosgrupoag.com/"
click at [199, 243] on span "Search for customer details" at bounding box center [203, 263] width 94 height 12
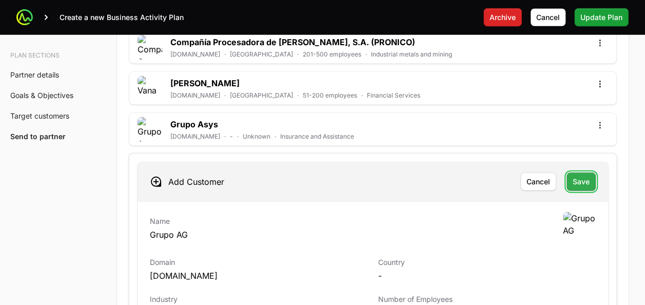
click at [515, 173] on button "Save" at bounding box center [581, 182] width 29 height 18
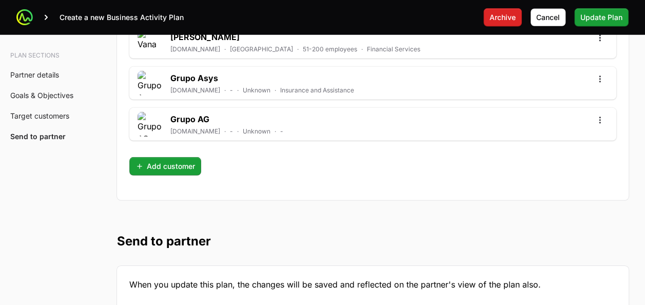
scroll to position [3405, 0]
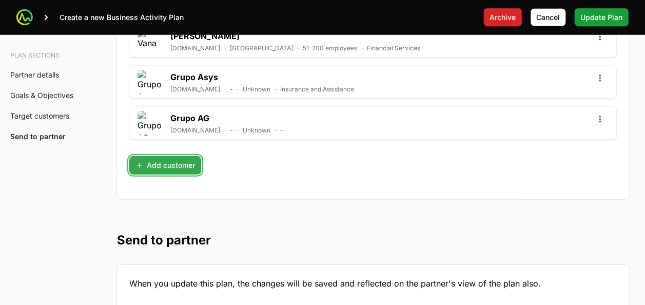
click at [170, 159] on span "Add customer" at bounding box center [166, 165] width 60 height 12
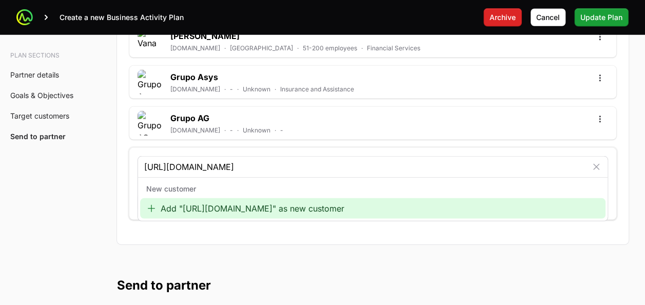
type input "https://www.bolsacr.com/"
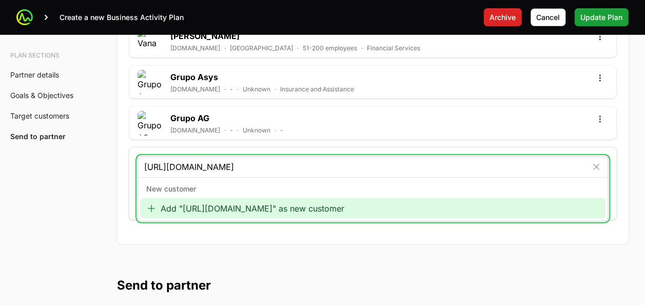
click at [169, 198] on div "Add "https://www.bolsacr.com/" as new customer" at bounding box center [373, 208] width 466 height 21
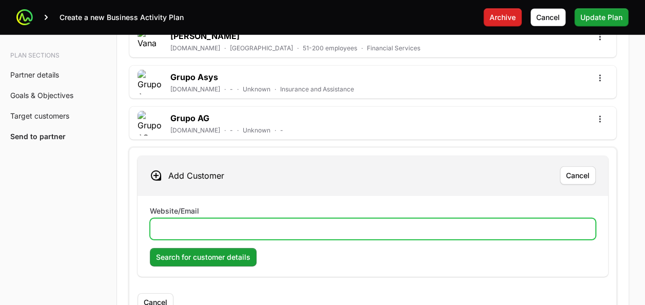
click at [173, 223] on input "Website/Email" at bounding box center [373, 229] width 433 height 12
paste input "https://www.bolsacr.com/"
type input "https://www.bolsacr.com/"
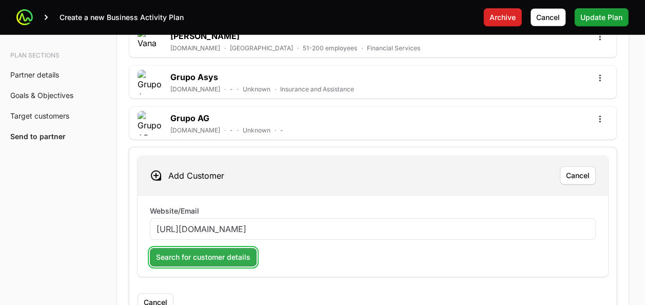
click at [182, 243] on span "Search for customer details" at bounding box center [203, 257] width 94 height 12
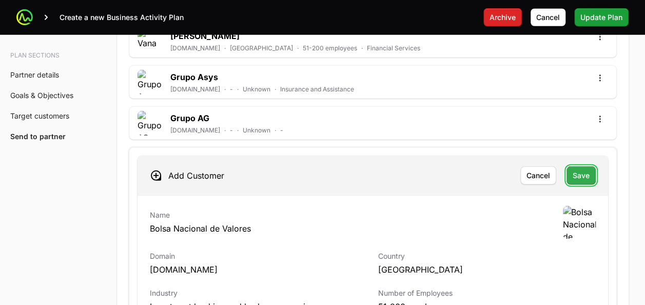
click at [515, 169] on span "Save" at bounding box center [581, 175] width 17 height 12
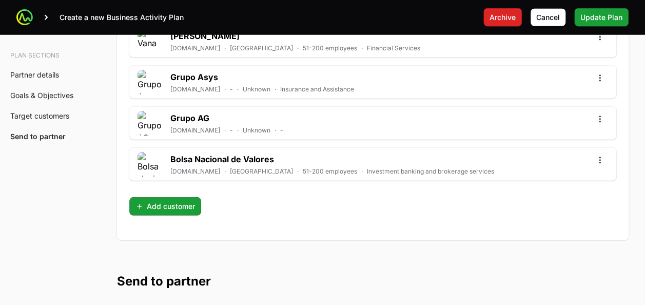
scroll to position [3433, 0]
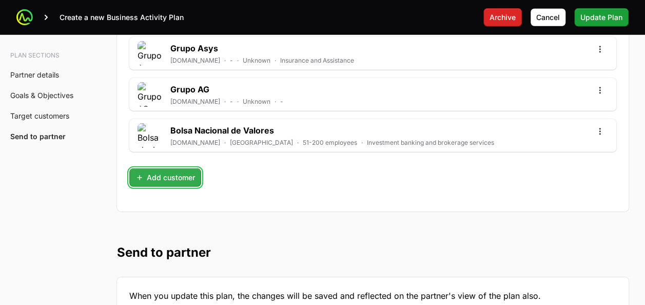
click at [177, 168] on button "Add customer" at bounding box center [165, 177] width 72 height 18
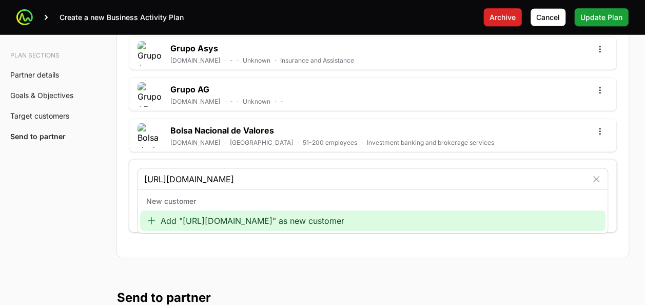
scroll to position [0, 885]
type input "https://www.google.com/search?q=colono+construccion&oq=colono+construccion&gs_l…"
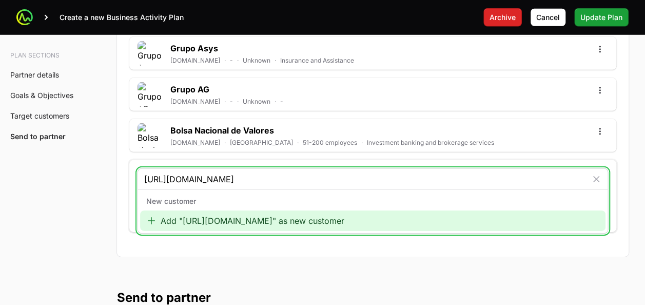
click at [200, 217] on div "Add "https://www.google.com/search?q=colono+construccion&oq=colono+construccion…" at bounding box center [373, 221] width 466 height 21
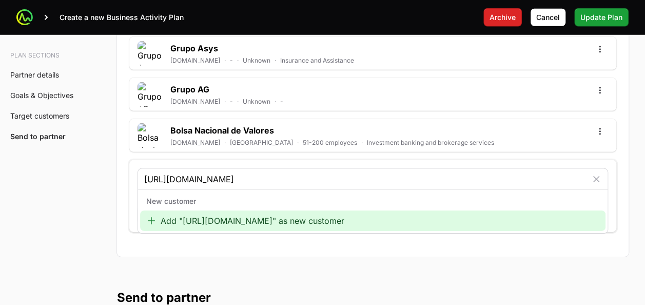
scroll to position [0, 0]
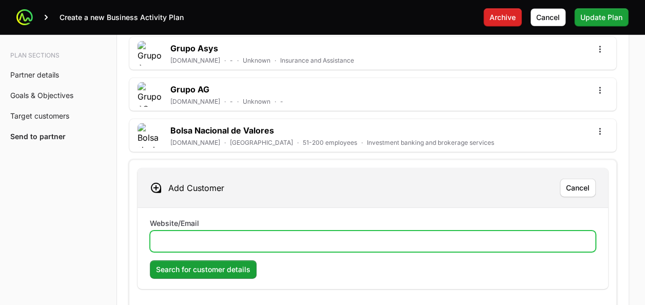
click at [200, 235] on input "Website/Email" at bounding box center [373, 241] width 433 height 12
paste input "https://www.google.com/search?q=colono+construccion&oq=colono+construccion&gs_l…"
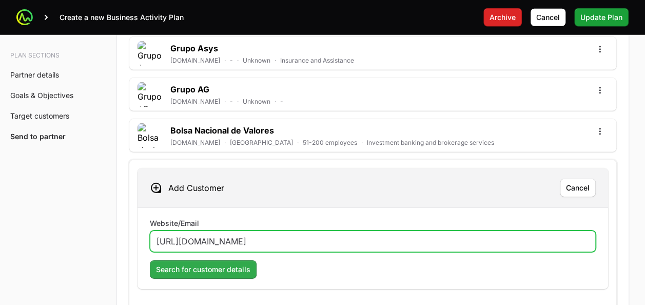
type input "https://www.google.com/search?q=colono+construccion&oq=colono+construccion&gs_l…"
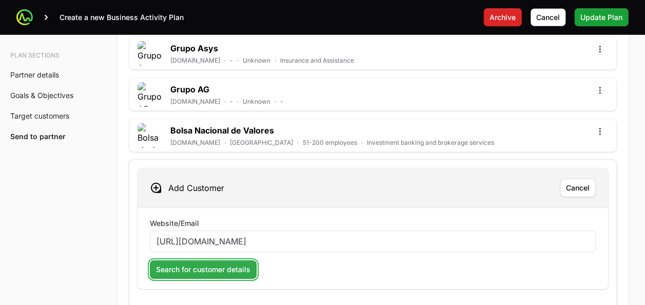
click at [195, 243] on span "Search for customer details" at bounding box center [203, 269] width 94 height 12
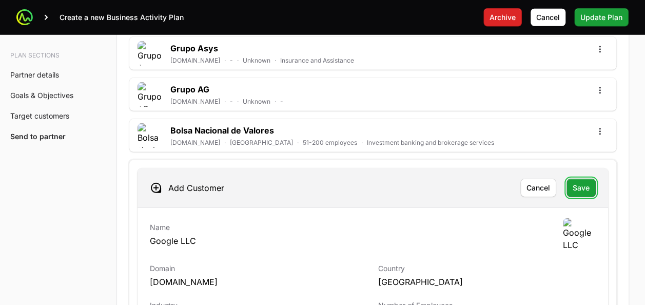
drag, startPoint x: 575, startPoint y: 171, endPoint x: 324, endPoint y: 253, distance: 263.4
click at [324, 243] on div "Add Customer Cancel Save Name Google LLC Domain google.com Country United State…" at bounding box center [373, 290] width 471 height 245
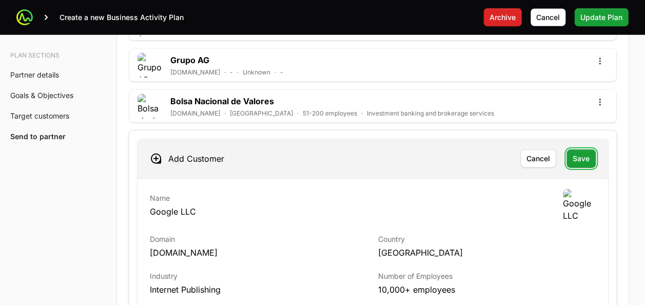
scroll to position [3462, 0]
click at [515, 153] on span "Cancel" at bounding box center [539, 159] width 24 height 12
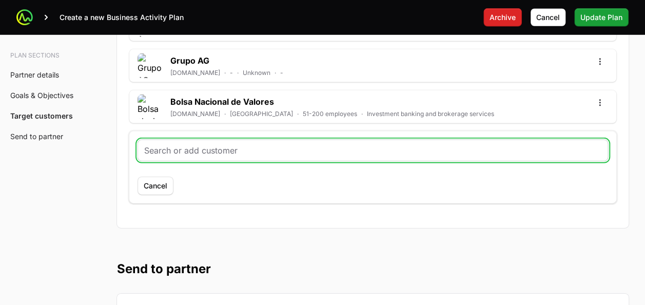
paste input "https://www.colonoconstruccion.com/"
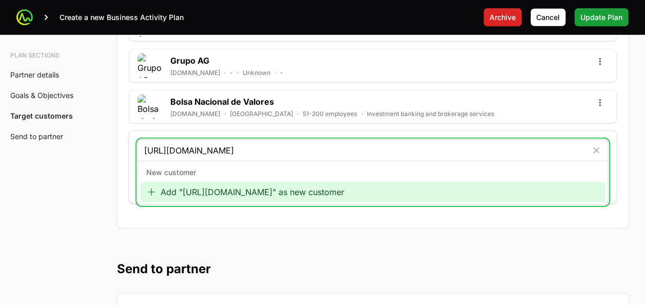
type input "https://www.colonoconstruccion.com/"
click at [207, 182] on div "Add "https://www.colonoconstruccion.com/" as new customer" at bounding box center [373, 192] width 466 height 21
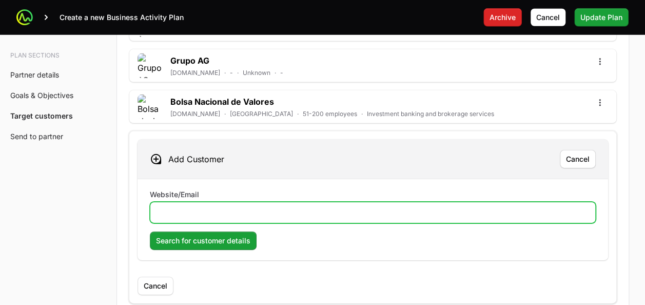
click at [201, 206] on input "Website/Email" at bounding box center [373, 212] width 433 height 12
paste input "https://www.colonoconstruccion.com/"
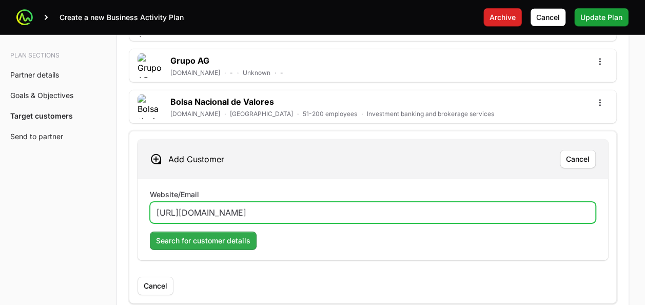
type input "https://www.colonoconstruccion.com/"
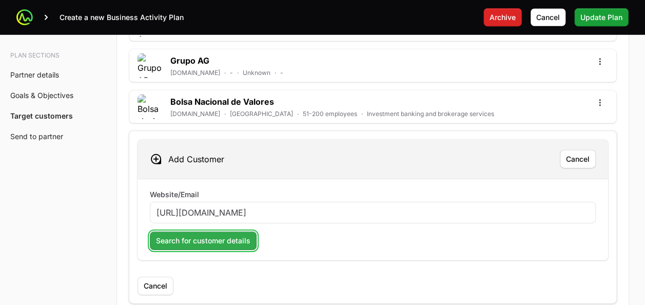
click at [195, 232] on button "Search for customer details" at bounding box center [203, 241] width 107 height 18
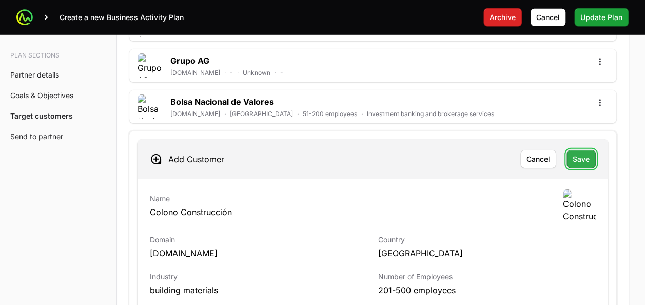
click at [515, 153] on span "Save" at bounding box center [581, 159] width 17 height 12
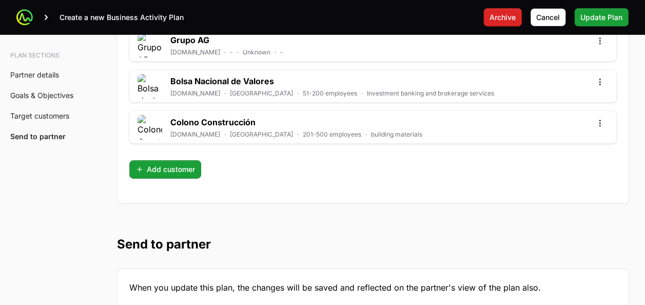
scroll to position [3483, 0]
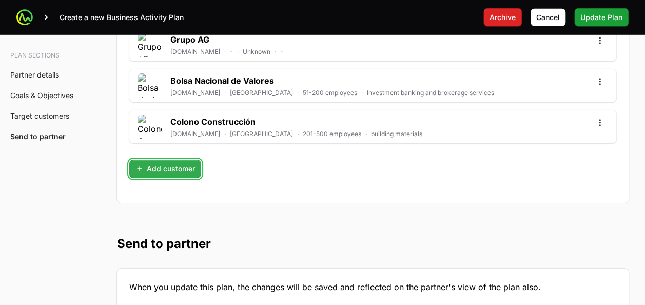
click at [176, 163] on span "Add customer" at bounding box center [166, 169] width 60 height 12
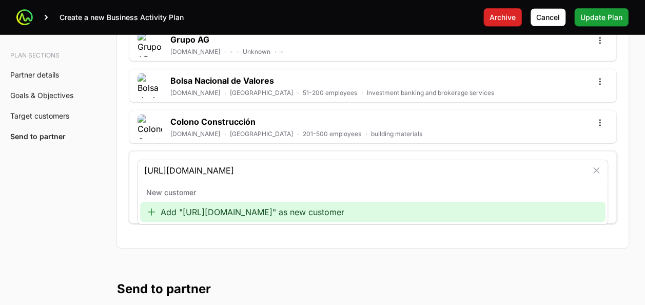
type input "https://www.icg-enterprise.co.uk/"
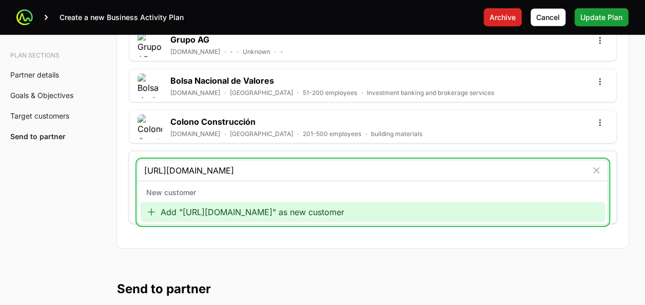
click at [212, 202] on div "Add "https://www.icg-enterprise.co.uk/" as new customer" at bounding box center [373, 212] width 466 height 21
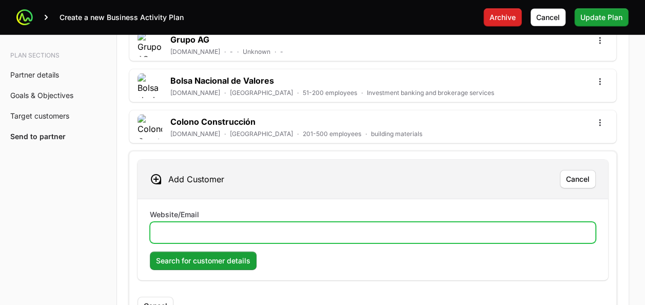
click at [176, 226] on input "Website/Email" at bounding box center [373, 232] width 433 height 12
paste input "https://www.icg-enterprise.co.uk/"
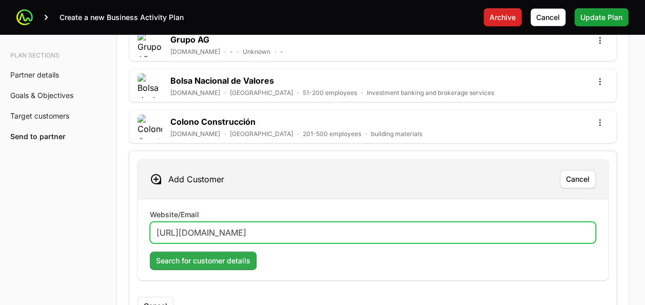
type input "https://www.icg-enterprise.co.uk/"
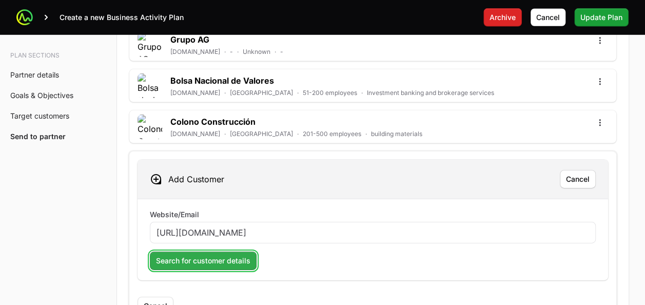
click at [183, 243] on span "Search for customer details" at bounding box center [203, 261] width 94 height 12
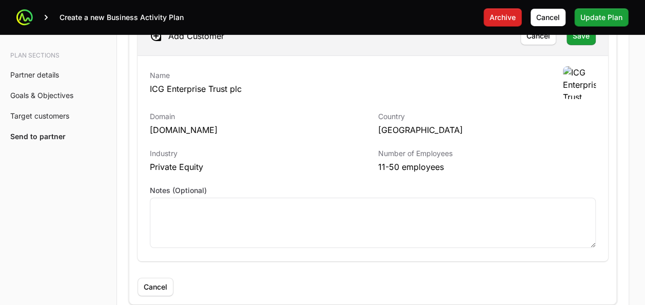
scroll to position [3630, 0]
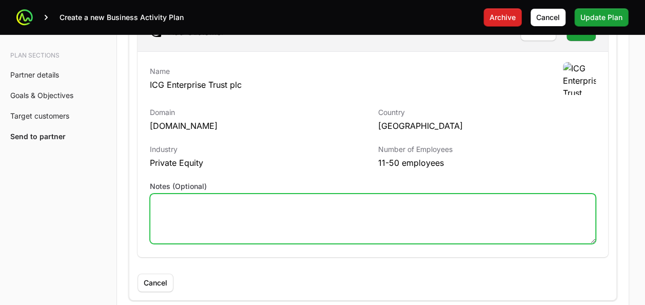
click at [279, 196] on textarea "Notes (Optional)" at bounding box center [372, 218] width 445 height 49
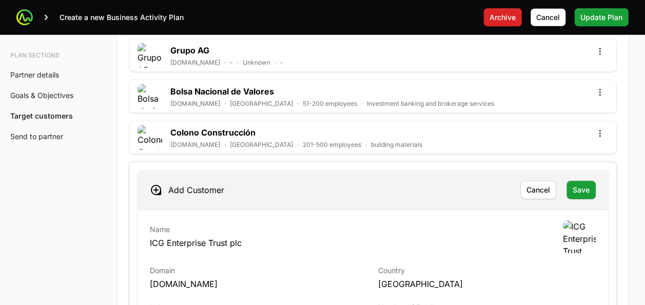
scroll to position [3470, 0]
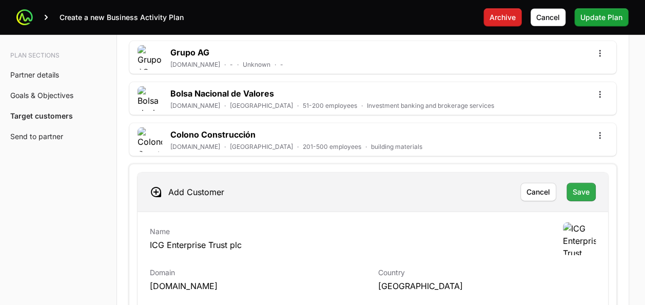
type textarea "Subsidiaria en Guatemala"
click at [515, 183] on button "Save" at bounding box center [581, 192] width 29 height 18
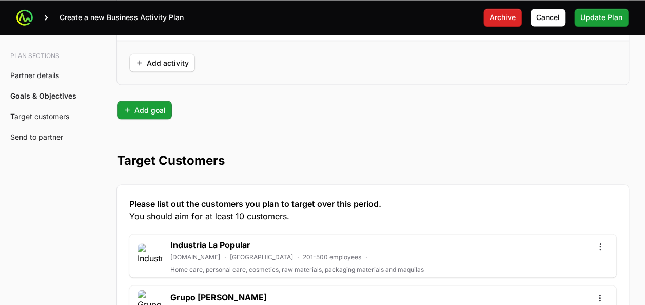
scroll to position [2853, 0]
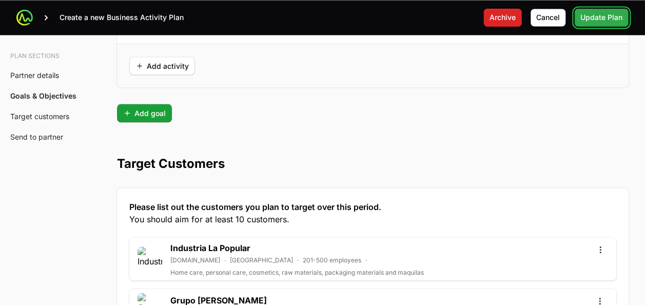
click at [515, 16] on span "Update Plan" at bounding box center [602, 17] width 42 height 12
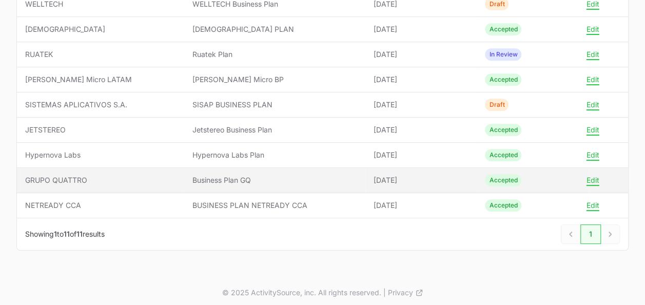
scroll to position [233, 0]
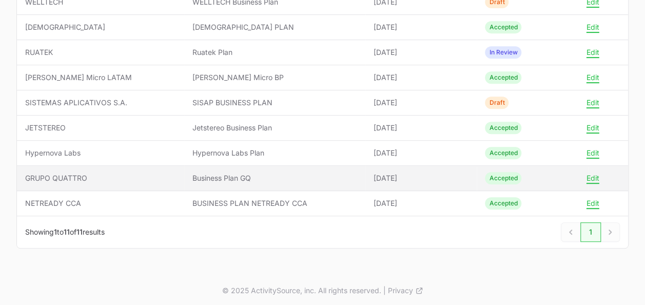
click at [193, 178] on span "Business Plan GQ" at bounding box center [275, 178] width 165 height 10
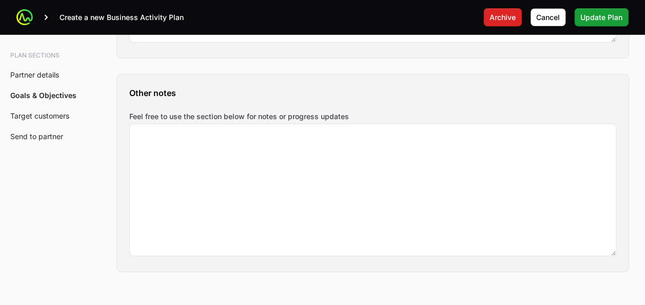
scroll to position [1451, 0]
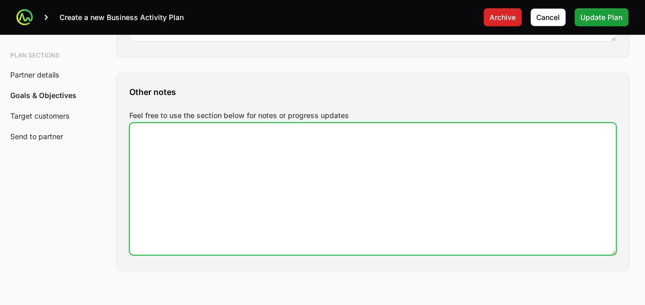
click at [247, 167] on textarea "Feel free to use the section below for notes or progress updates" at bounding box center [373, 188] width 486 height 131
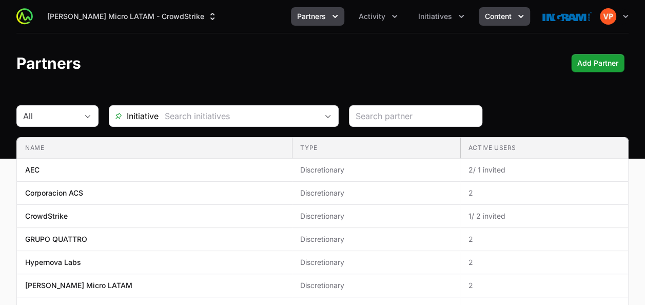
click at [485, 20] on span "Content" at bounding box center [498, 16] width 27 height 10
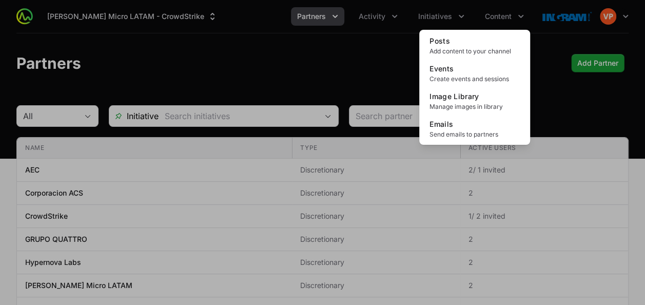
click at [443, 12] on div "Content menu" at bounding box center [322, 152] width 645 height 305
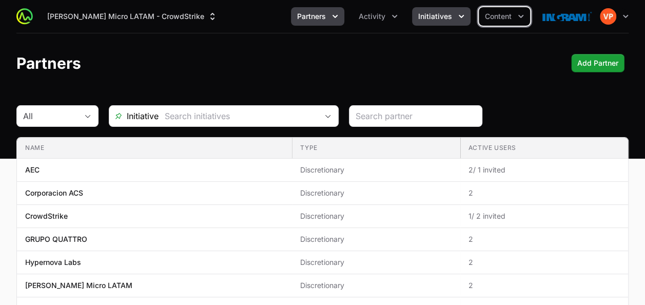
click at [442, 13] on span "Initiatives" at bounding box center [435, 16] width 34 height 10
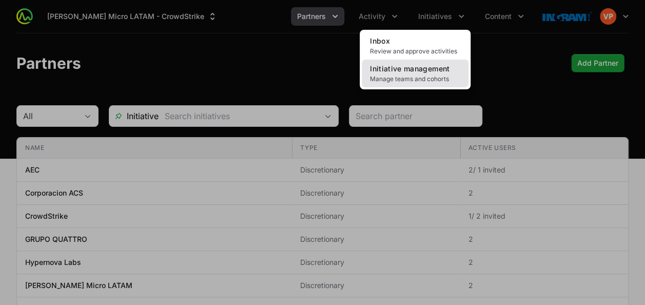
click at [405, 79] on span "Manage teams and cohorts" at bounding box center [415, 79] width 90 height 8
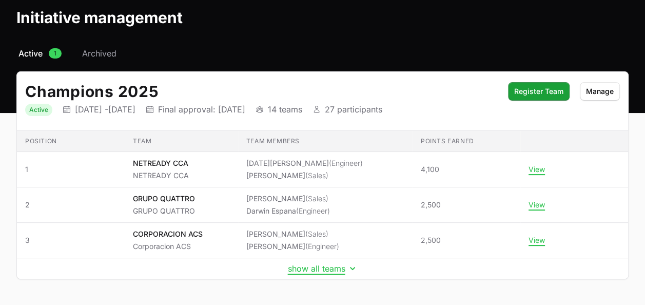
scroll to position [50, 0]
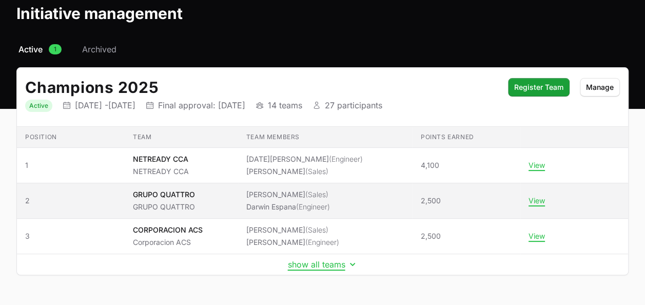
click at [263, 204] on li "[PERSON_NAME] (Engineer)" at bounding box center [288, 207] width 84 height 10
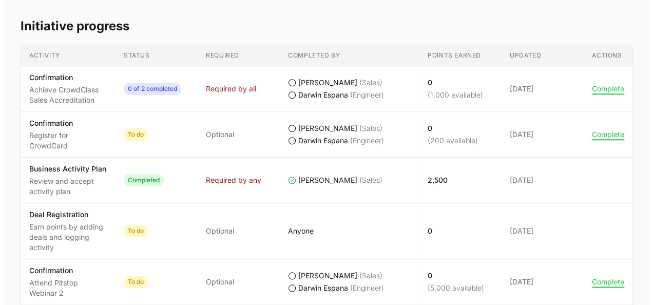
scroll to position [467, 0]
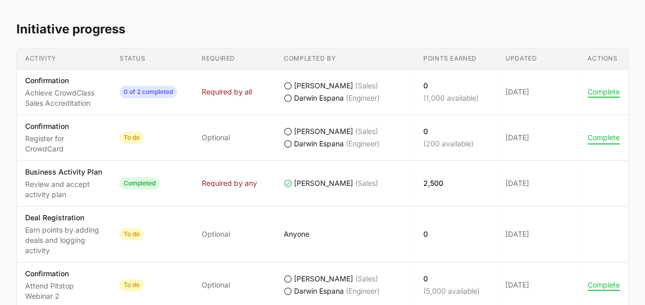
click at [596, 135] on button "Complete" at bounding box center [604, 137] width 32 height 9
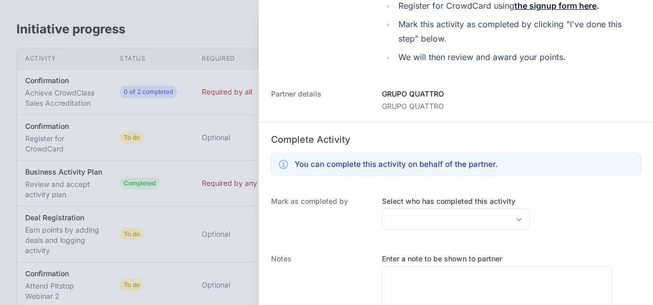
scroll to position [353, 0]
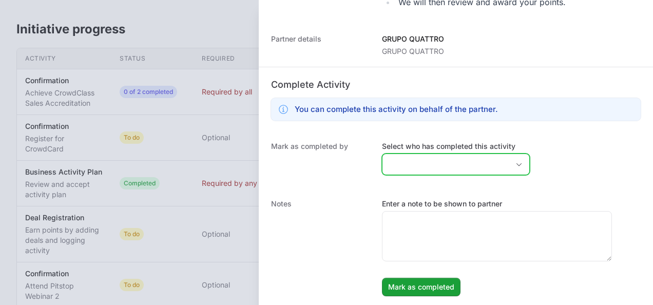
click at [419, 161] on input "Select who has completed this activity" at bounding box center [446, 164] width 126 height 21
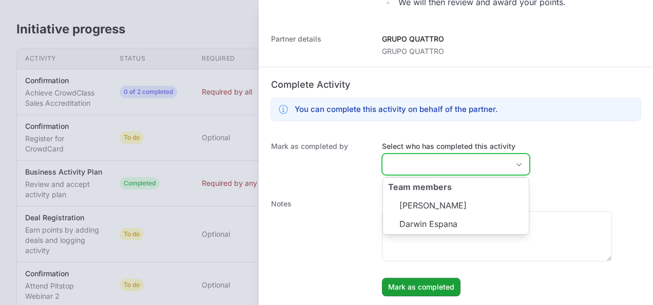
click at [413, 195] on li "[PERSON_NAME]" at bounding box center [456, 205] width 146 height 20
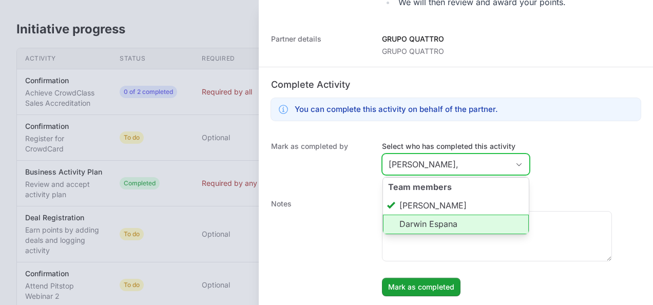
click at [407, 218] on li "Darwin Espana" at bounding box center [456, 225] width 146 height 20
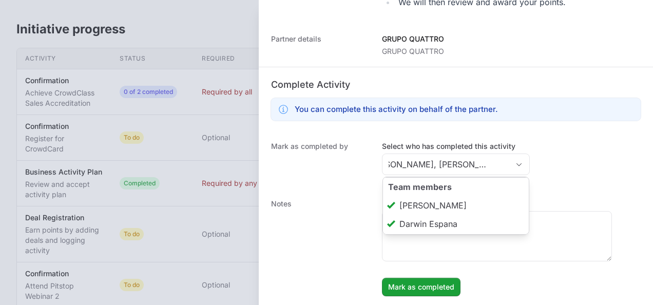
type input "[PERSON_NAME], [PERSON_NAME]"
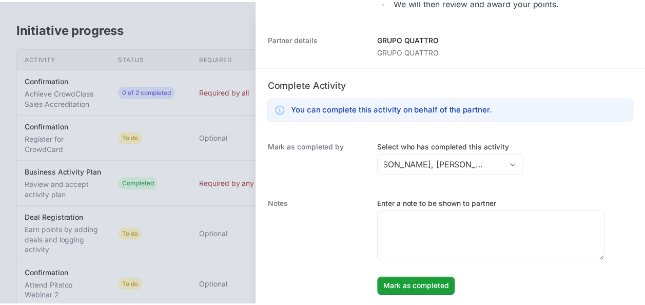
scroll to position [0, 0]
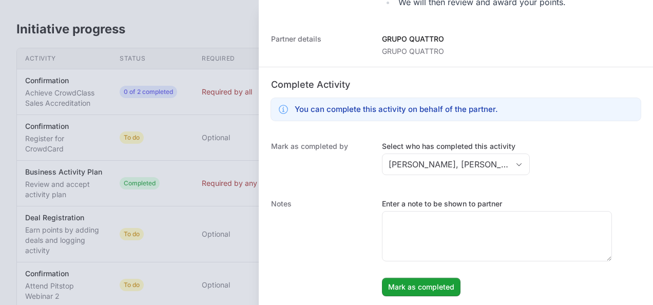
click at [333, 190] on div "Notes Enter a note to be shown to partner [PERSON_NAME] as completed" at bounding box center [456, 247] width 394 height 118
click at [412, 287] on span "Mark as completed" at bounding box center [421, 287] width 66 height 12
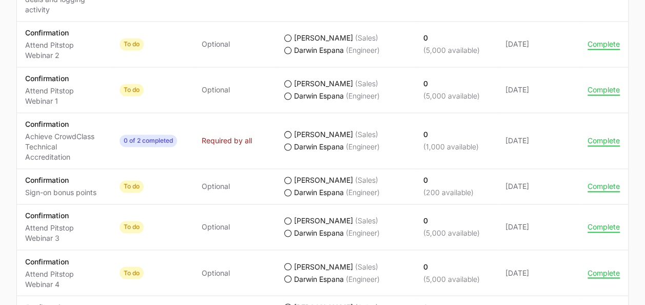
scroll to position [709, 0]
click at [604, 181] on button "Complete" at bounding box center [604, 185] width 32 height 9
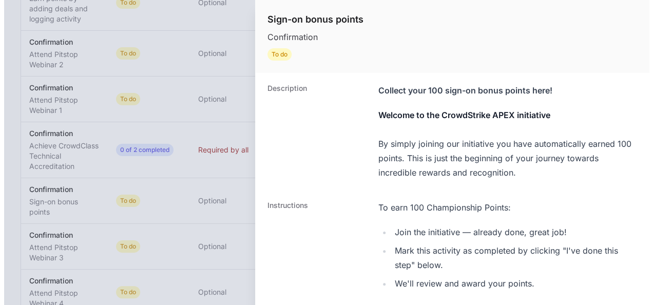
scroll to position [699, 0]
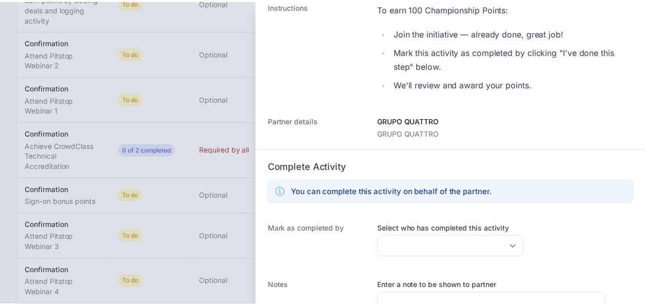
scroll to position [281, 0]
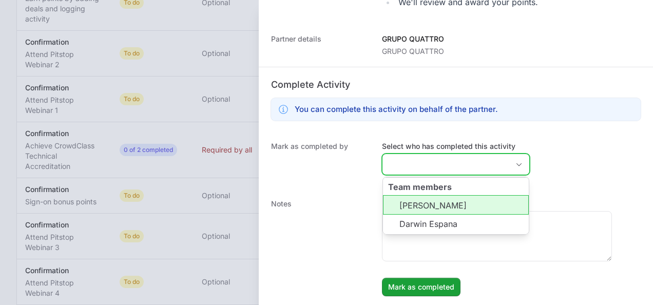
click at [410, 164] on input "Select who has completed this activity" at bounding box center [446, 164] width 126 height 21
click at [420, 206] on li "[PERSON_NAME]" at bounding box center [456, 205] width 146 height 20
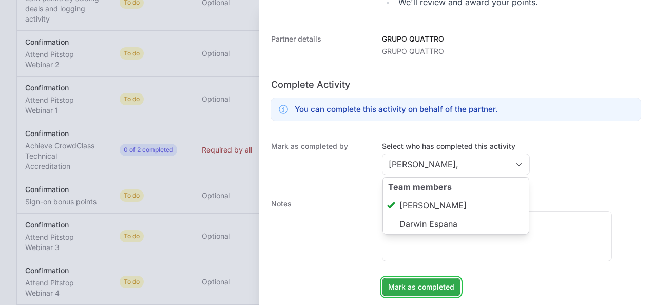
type input "[PERSON_NAME]"
click at [415, 285] on span "Mark as completed" at bounding box center [421, 287] width 66 height 12
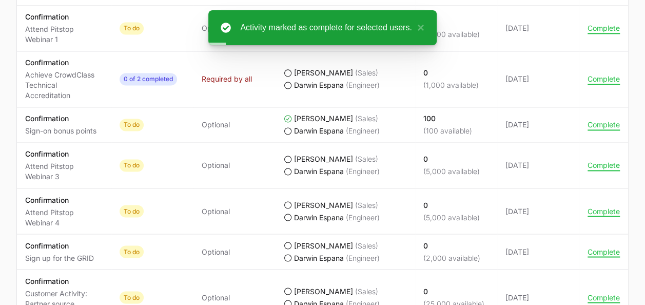
scroll to position [790, 0]
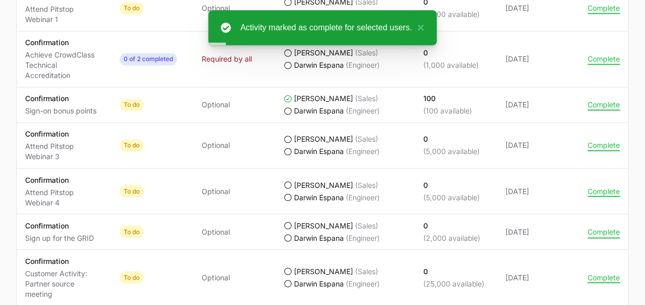
click at [600, 227] on button "Complete" at bounding box center [604, 231] width 32 height 9
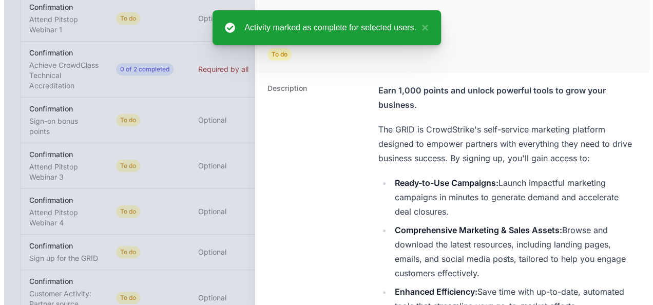
scroll to position [769, 0]
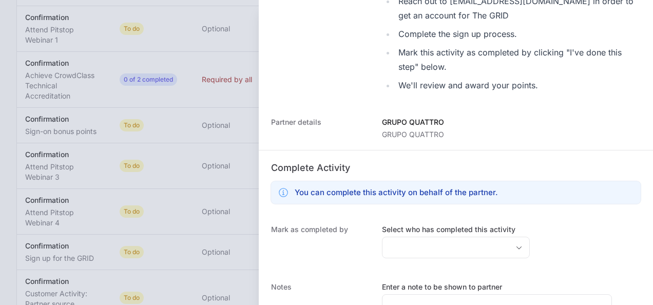
scroll to position [515, 0]
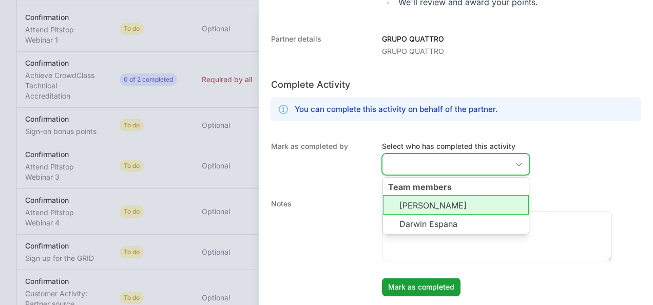
click at [415, 167] on input "Select who has completed this activity" at bounding box center [446, 164] width 126 height 21
click at [406, 209] on li "[PERSON_NAME]" at bounding box center [456, 205] width 146 height 20
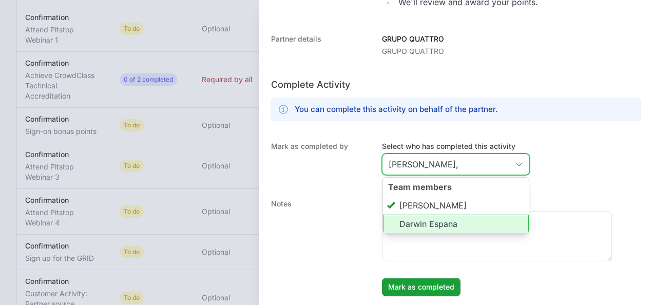
click at [405, 224] on li "Darwin Espana" at bounding box center [456, 225] width 146 height 20
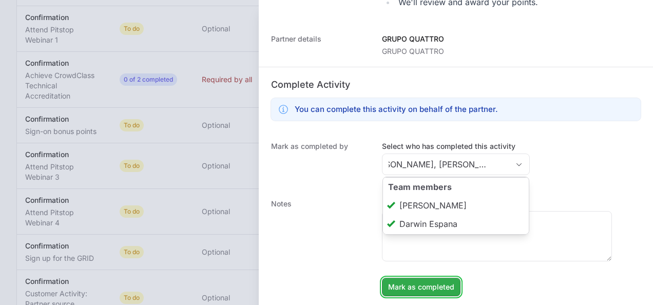
type input "[PERSON_NAME], [PERSON_NAME]"
click at [405, 285] on span "Mark as completed" at bounding box center [421, 287] width 66 height 12
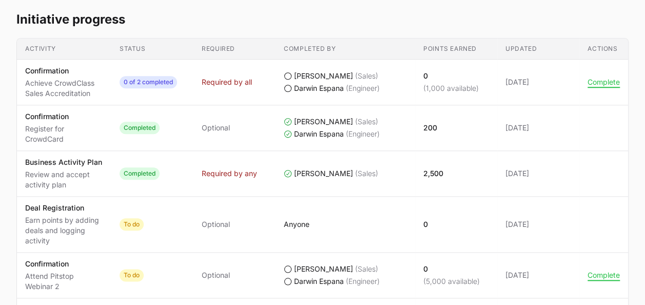
scroll to position [476, 0]
click at [528, 120] on td "Updated [DATE]" at bounding box center [539, 129] width 82 height 46
click at [51, 124] on p "Register for CrowdCard" at bounding box center [64, 134] width 78 height 21
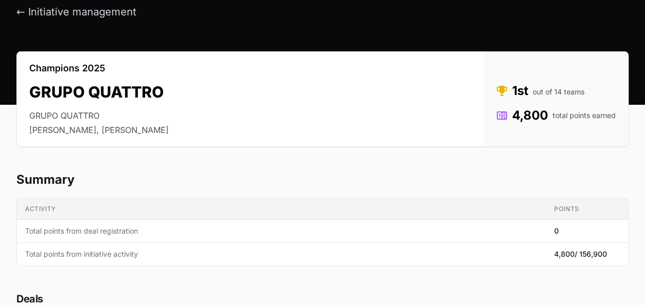
scroll to position [0, 0]
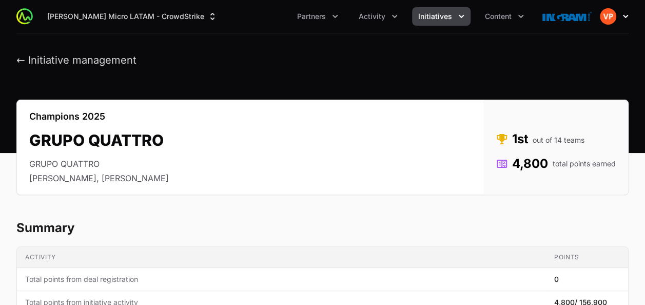
click at [619, 17] on button "Open user menu" at bounding box center [614, 16] width 29 height 16
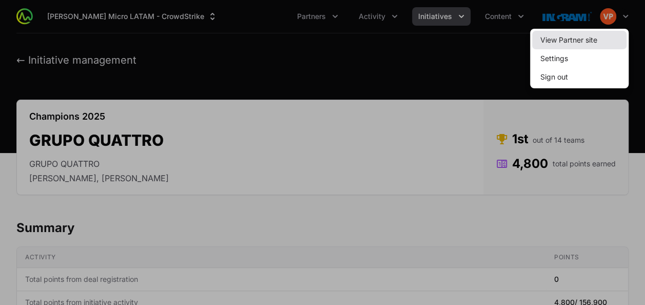
click at [562, 40] on link "View Partner site" at bounding box center [579, 40] width 94 height 18
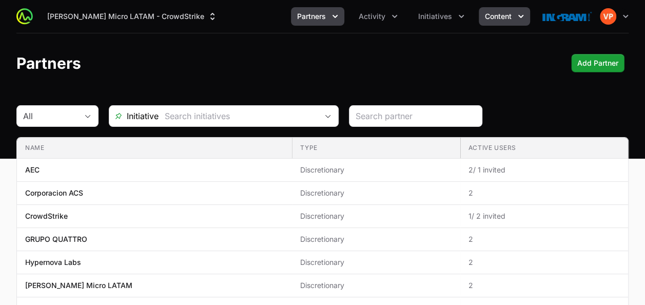
click at [496, 24] on button "Content" at bounding box center [504, 16] width 51 height 18
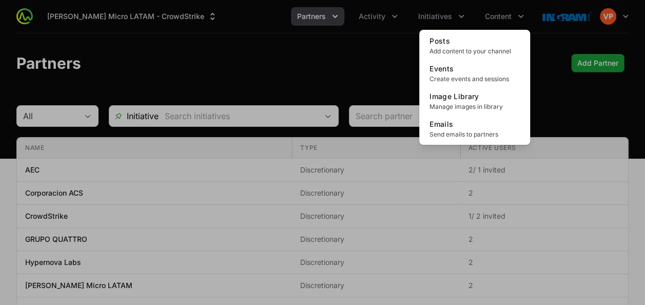
click at [439, 19] on div "Content menu" at bounding box center [322, 152] width 645 height 305
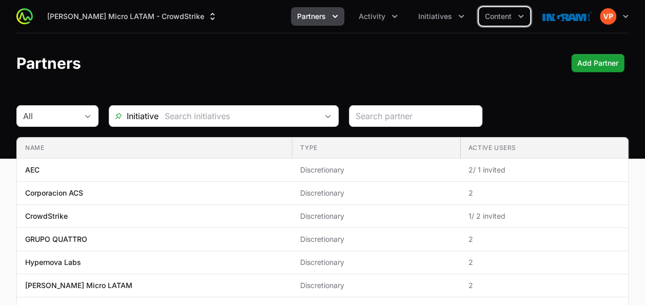
click at [439, 19] on span "Initiatives" at bounding box center [435, 16] width 34 height 10
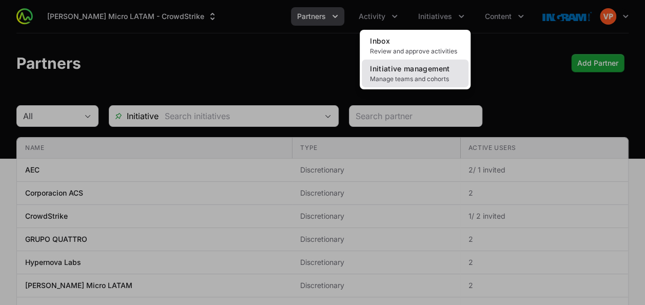
click at [397, 69] on span "Initiative management" at bounding box center [410, 68] width 80 height 9
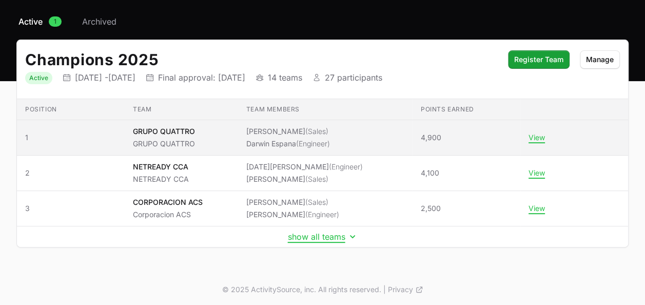
scroll to position [78, 0]
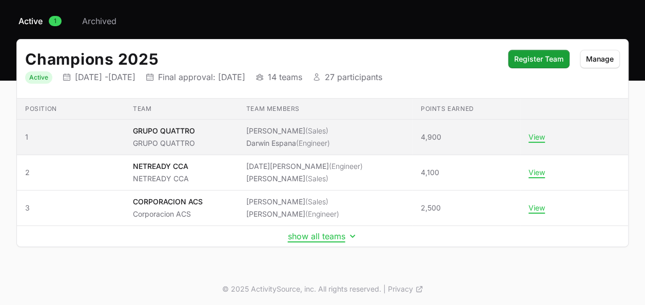
click at [195, 135] on div "GRUPO QUATTRO GRUPO QUATTRO" at bounding box center [164, 137] width 62 height 23
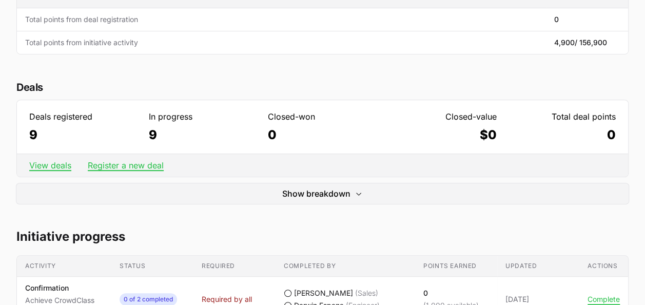
scroll to position [275, 0]
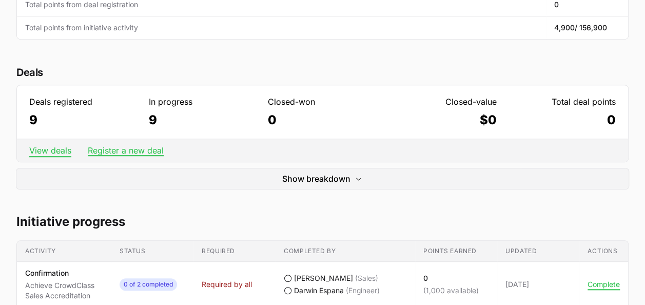
click at [50, 152] on link "View deals" at bounding box center [50, 150] width 42 height 10
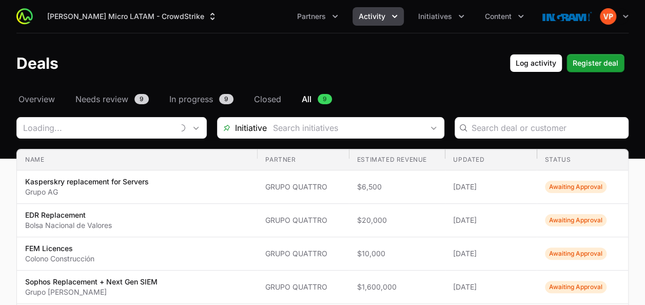
type input "GRUPO QUATTRO"
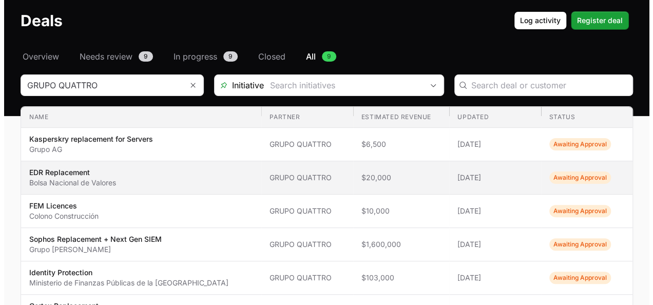
scroll to position [49, 0]
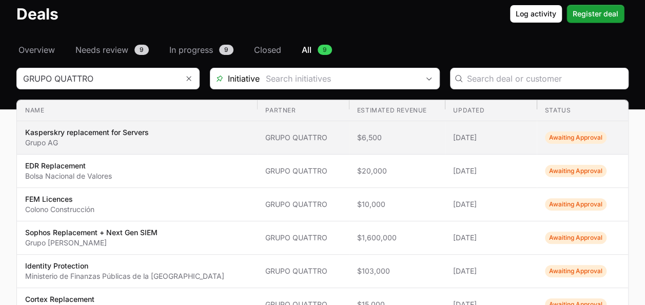
click at [53, 146] on p "Grupo AG" at bounding box center [87, 143] width 124 height 10
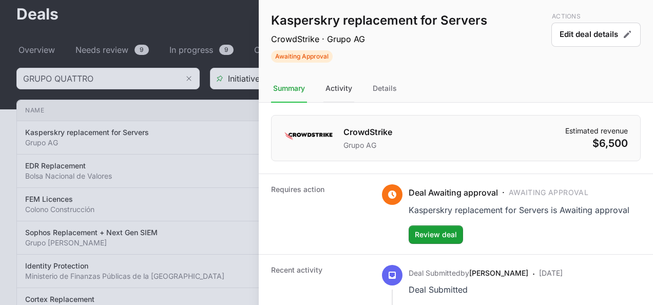
click at [336, 86] on div "Activity" at bounding box center [338, 89] width 31 height 28
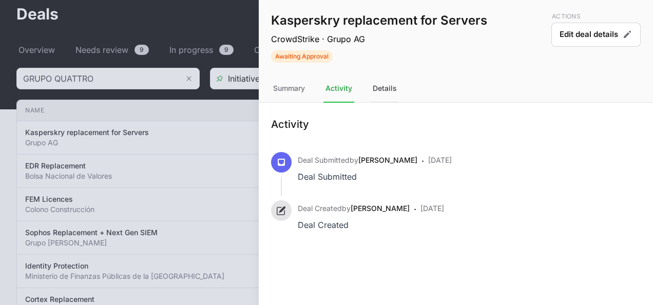
click at [381, 87] on div "Details" at bounding box center [385, 89] width 28 height 28
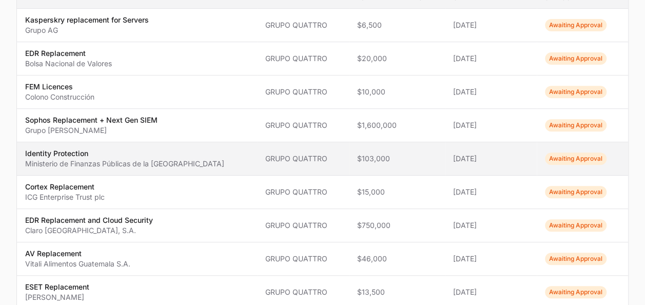
scroll to position [164, 0]
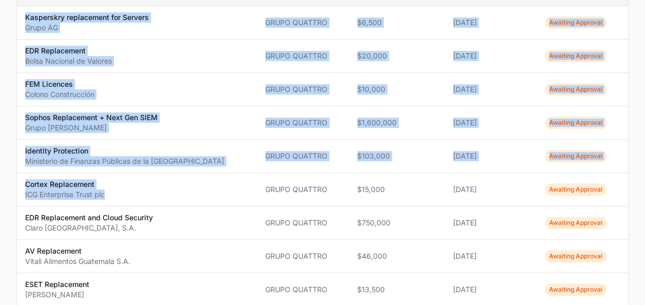
drag, startPoint x: 117, startPoint y: 192, endPoint x: 16, endPoint y: 189, distance: 100.7
click at [16, 189] on div "Select a tab Overview Needs review In progress Closed All Overview Needs review…" at bounding box center [322, 146] width 645 height 435
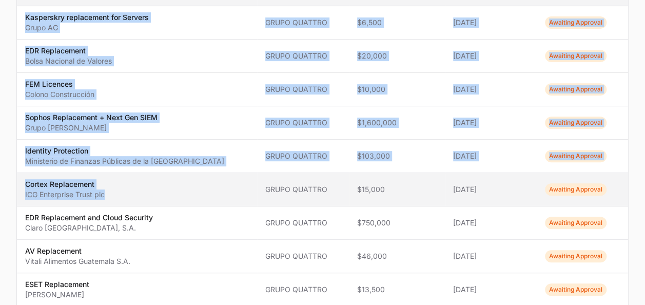
drag, startPoint x: 16, startPoint y: 189, endPoint x: 24, endPoint y: 193, distance: 8.3
click at [24, 193] on td "Name Cortex Replacement ICG Enterprise Trust plc" at bounding box center [137, 189] width 240 height 33
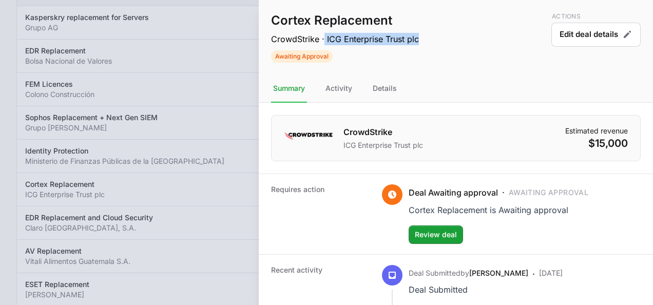
drag, startPoint x: 322, startPoint y: 41, endPoint x: 419, endPoint y: 37, distance: 96.6
click at [419, 37] on div "Cortex Replacement CrowdStrike · ICG Enterprise Trust plc Awaiting Approval Act…" at bounding box center [456, 37] width 394 height 75
copy p "ICG Enterprise Trust plc"
click at [79, 48] on div at bounding box center [326, 152] width 653 height 305
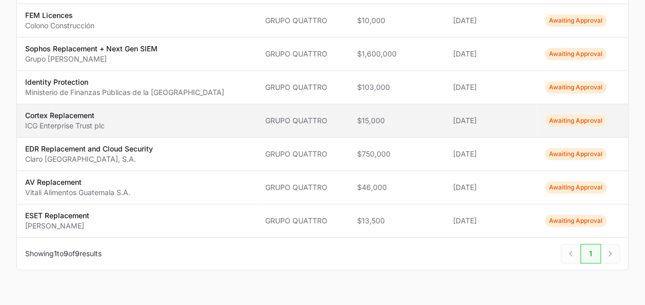
scroll to position [235, 0]
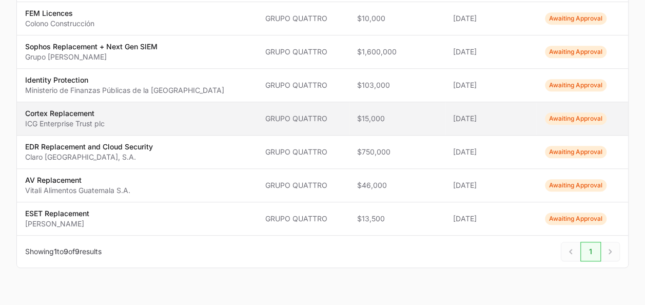
click at [187, 126] on span "Cortex Replacement ICG Enterprise Trust plc" at bounding box center [137, 118] width 224 height 21
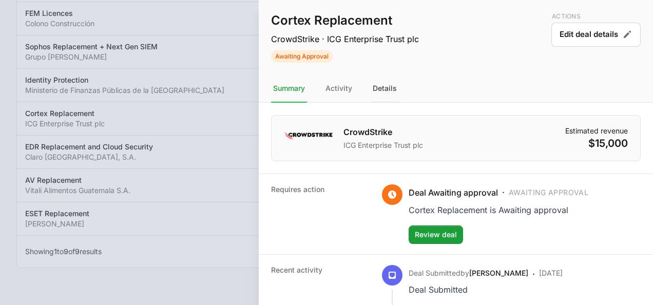
click at [386, 85] on div "Details" at bounding box center [385, 89] width 28 height 28
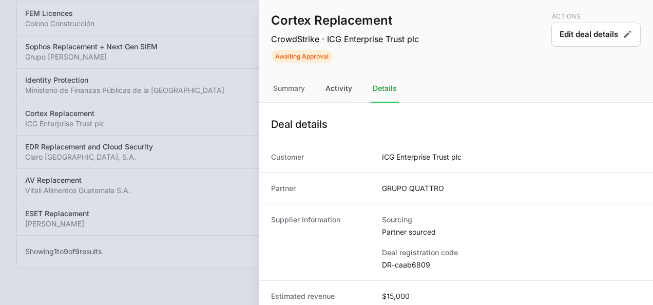
click at [341, 84] on div "Activity" at bounding box center [338, 89] width 31 height 28
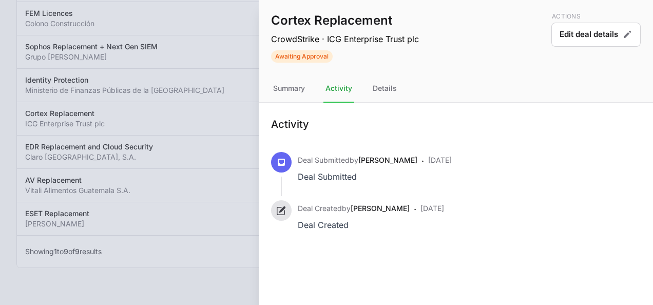
click at [185, 131] on div at bounding box center [326, 152] width 653 height 305
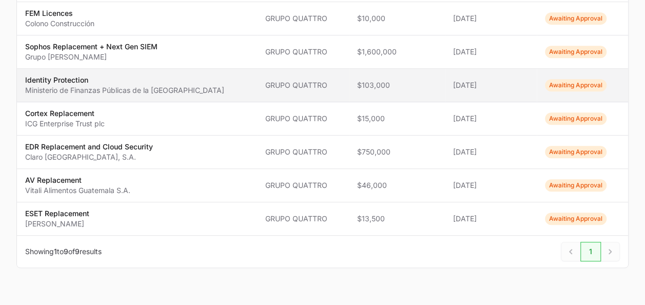
scroll to position [0, 0]
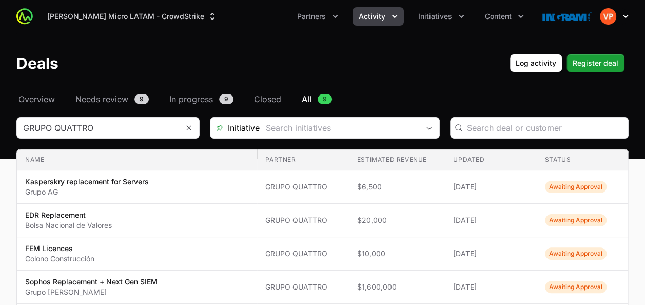
click at [618, 20] on button "Open user menu" at bounding box center [614, 16] width 29 height 16
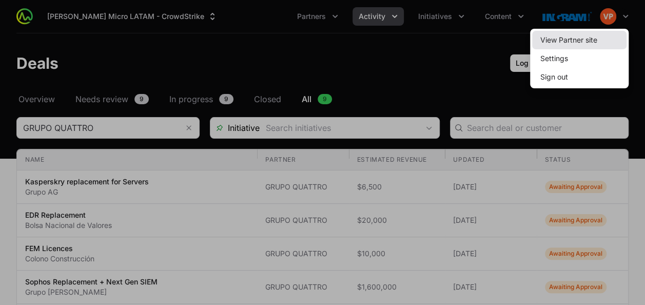
click at [587, 34] on link "View Partner site" at bounding box center [579, 40] width 94 height 18
